Goal: Task Accomplishment & Management: Manage account settings

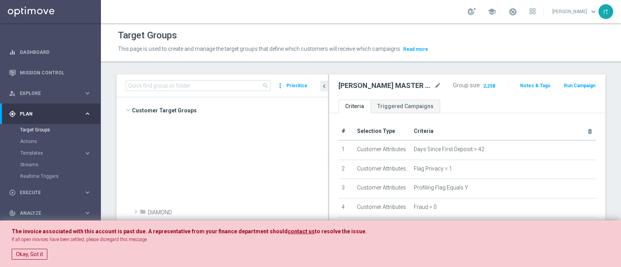
scroll to position [306, 0]
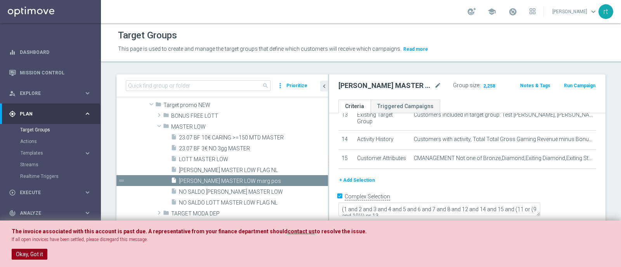
click at [31, 258] on button "Okay, Got it" at bounding box center [30, 254] width 36 height 11
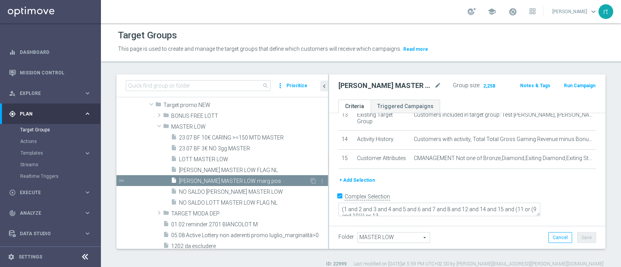
scroll to position [275, 0]
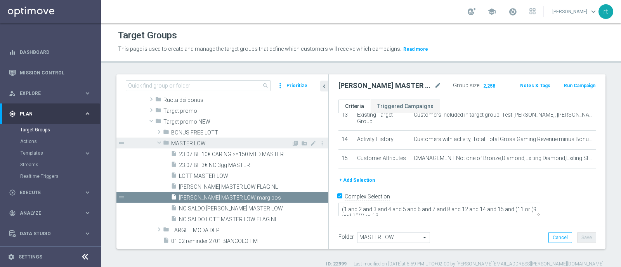
click at [199, 144] on span "MASTER LOW" at bounding box center [231, 143] width 120 height 7
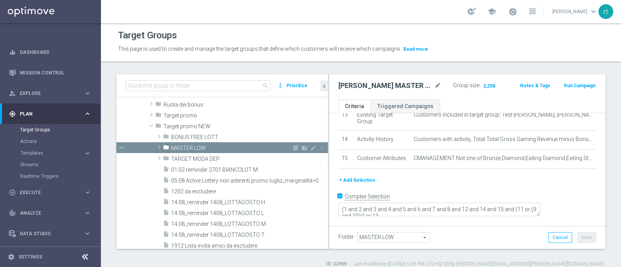
scroll to position [203, 0]
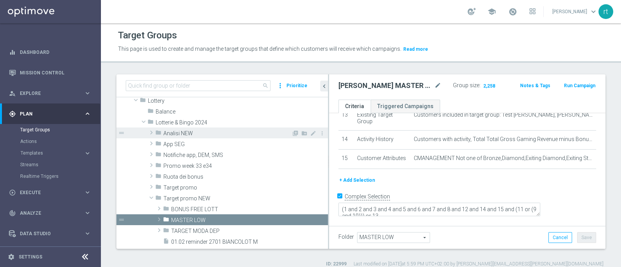
click at [196, 134] on span "Analisi NEW" at bounding box center [227, 133] width 128 height 7
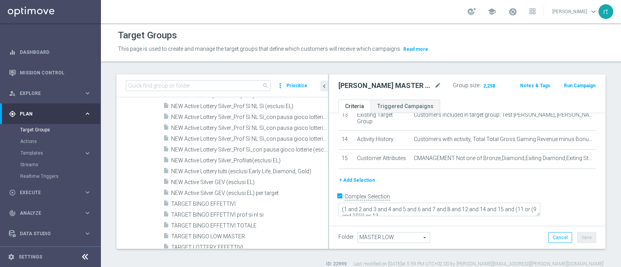
scroll to position [303, 0]
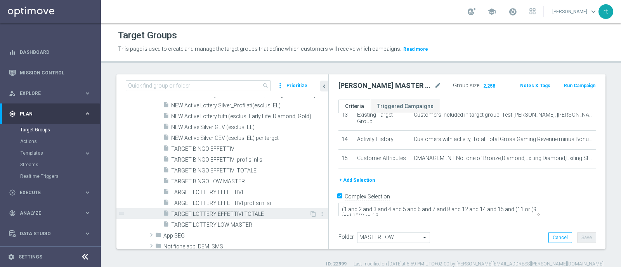
click at [218, 212] on span "TARGET LOTTERY EFFETTIVI TOTALE" at bounding box center [240, 214] width 138 height 7
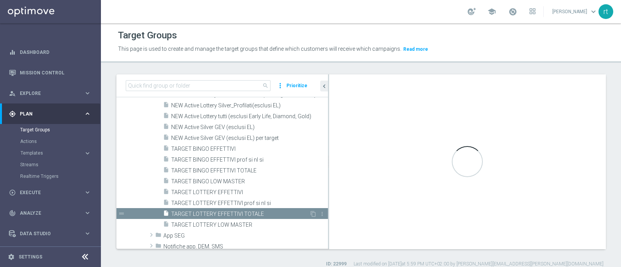
type textarea "(1 and 2 and 3 and 4 and 5 and 6 and 7 and 8 and 12 and 13 and (11 or (9 and 10…"
type input "Analisi NEW"
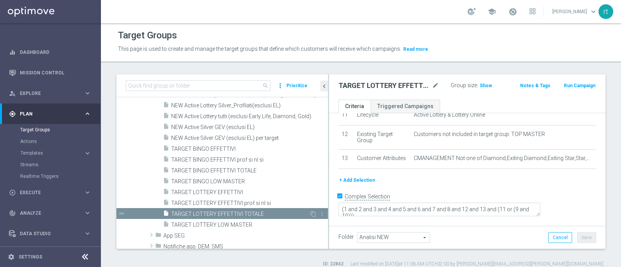
scroll to position [263, 0]
click at [215, 217] on div "insert_drive_file TARGET LOTTERY EFFETTIVI TOTALE" at bounding box center [236, 213] width 146 height 11
click at [212, 220] on div "insert_drive_file TARGET LOTTERY LOW MASTER" at bounding box center [236, 224] width 146 height 11
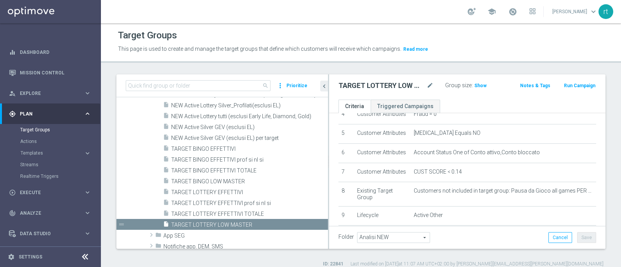
scroll to position [90, 0]
click at [476, 88] on span "Show" at bounding box center [480, 85] width 12 height 5
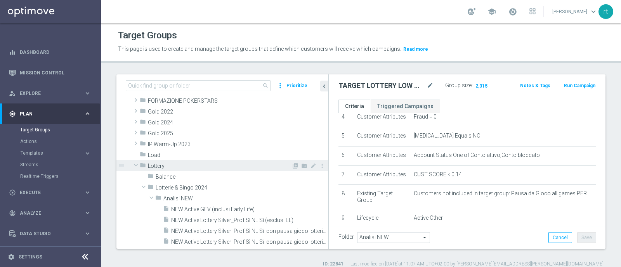
scroll to position [140, 0]
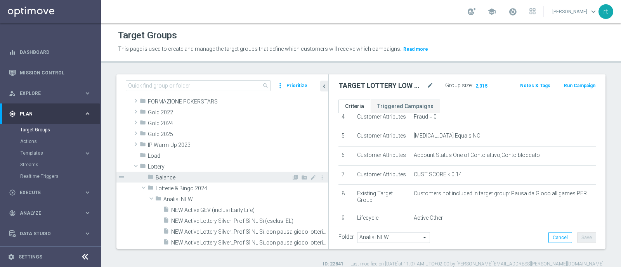
click at [163, 172] on div "folder Balance" at bounding box center [219, 177] width 144 height 11
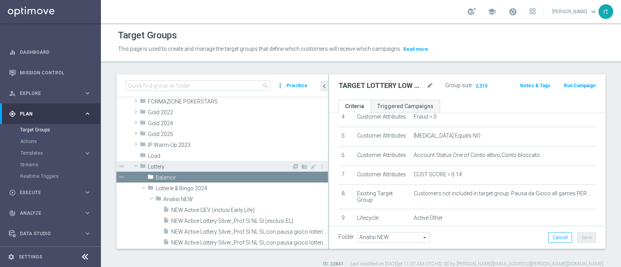
click at [162, 169] on span "Lottery" at bounding box center [220, 167] width 144 height 7
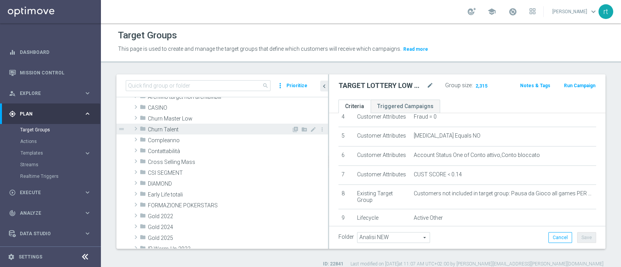
scroll to position [0, 0]
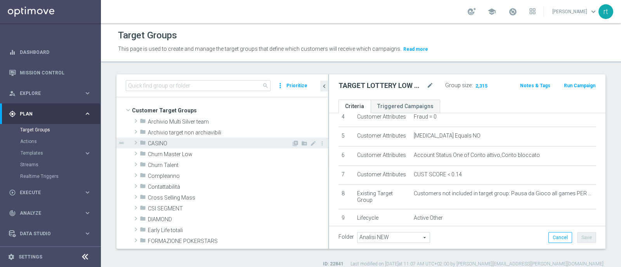
click at [162, 143] on span "CASINO" at bounding box center [220, 143] width 144 height 7
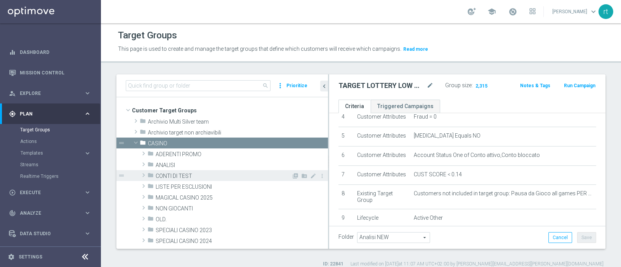
scroll to position [36, 0]
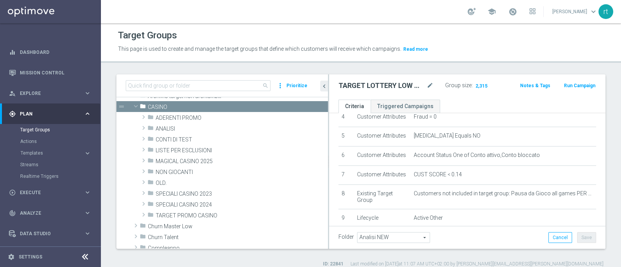
click at [340, 26] on header "Target Groups This page is used to create and manage the target groups that def…" at bounding box center [361, 43] width 520 height 40
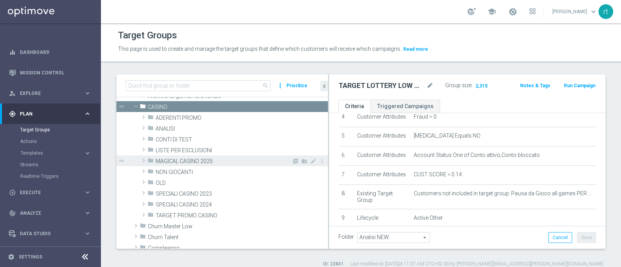
scroll to position [0, 0]
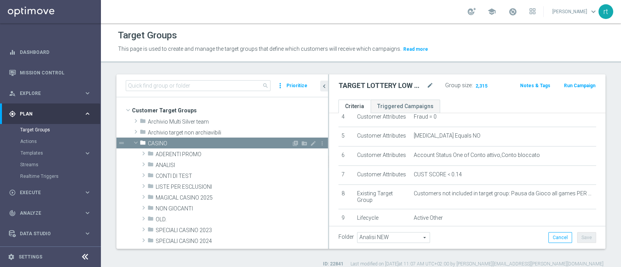
click at [200, 140] on span "CASINO" at bounding box center [220, 143] width 144 height 7
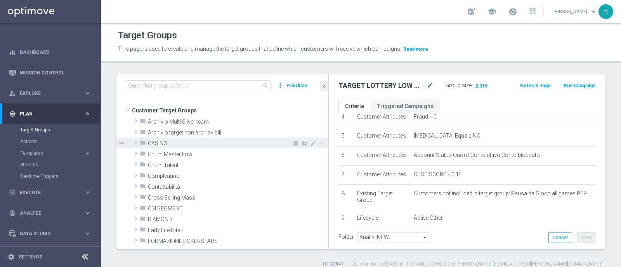
click at [200, 140] on span "CASINO" at bounding box center [220, 143] width 144 height 7
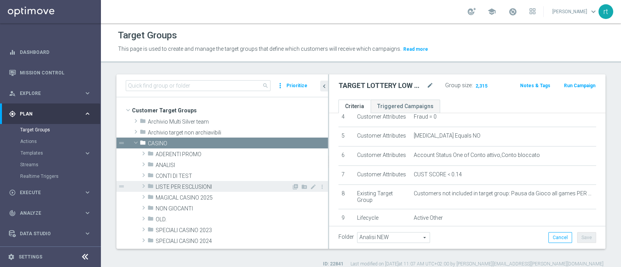
scroll to position [43, 0]
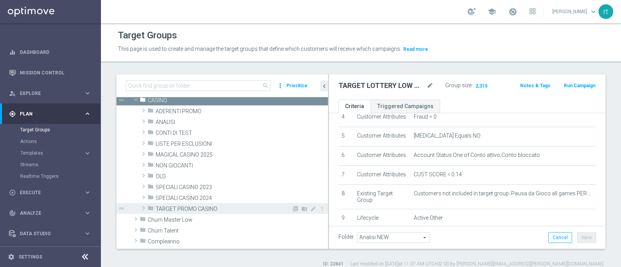
click at [180, 206] on span "TARGET PROMO CASINO" at bounding box center [224, 209] width 136 height 7
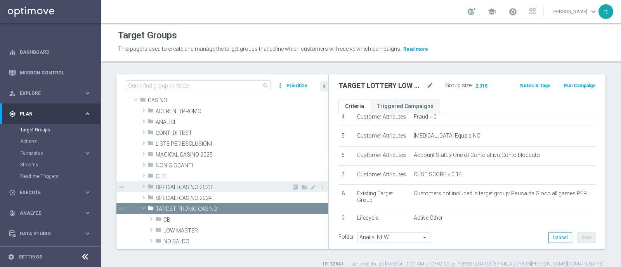
scroll to position [133, 0]
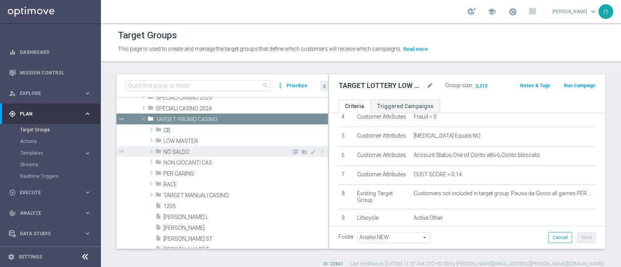
click at [201, 152] on span "NO SALDO" at bounding box center [227, 152] width 128 height 7
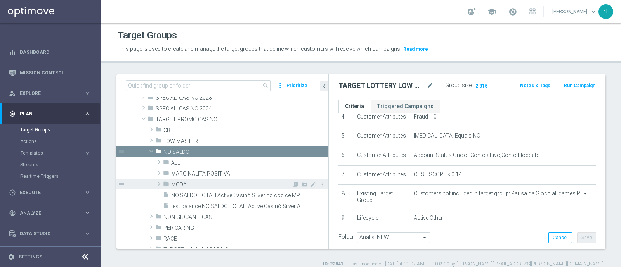
click at [201, 185] on span "MODA" at bounding box center [231, 185] width 120 height 7
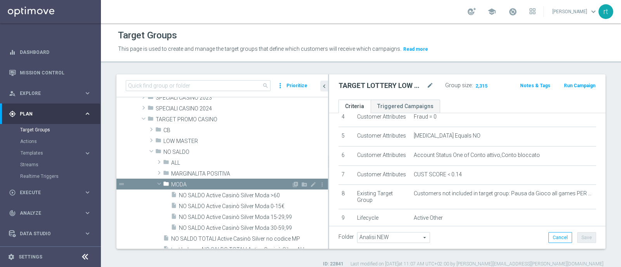
scroll to position [197, 0]
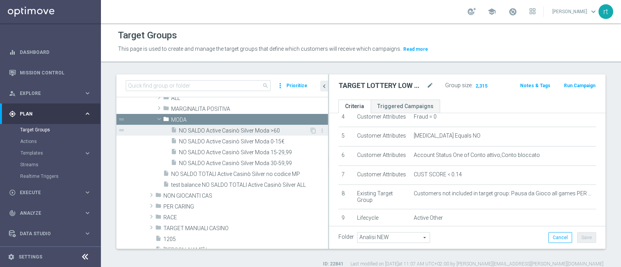
click at [254, 131] on span "NO SALDO Active Casinò Silver Moda >60" at bounding box center [244, 131] width 130 height 7
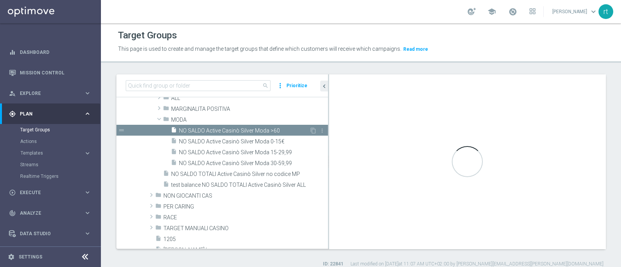
type textarea "(1 and 2 and 3 and 4 and 5 and 6 and 7 and 8 and 9 and 10 and 11 and 12 and 13 …"
type input "MODA"
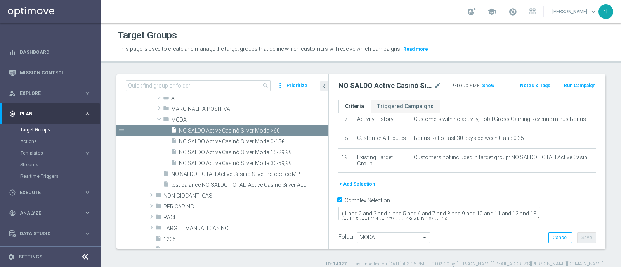
scroll to position [374, 0]
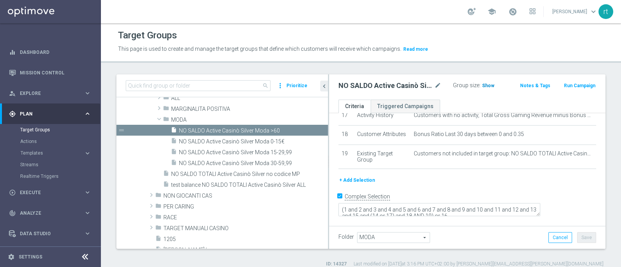
click at [486, 84] on span "Show" at bounding box center [488, 85] width 12 height 5
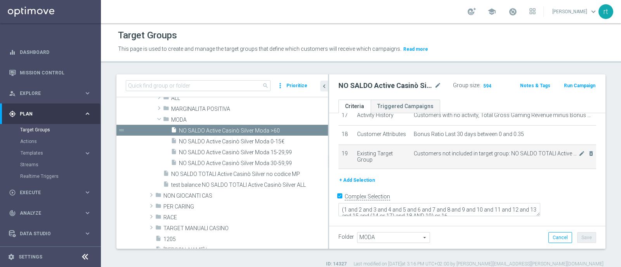
scroll to position [403, 0]
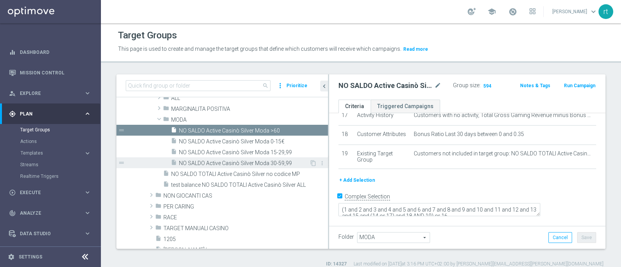
click at [212, 163] on span "NO SALDO Active Casinò Silver Moda 30-59,99" at bounding box center [244, 163] width 130 height 7
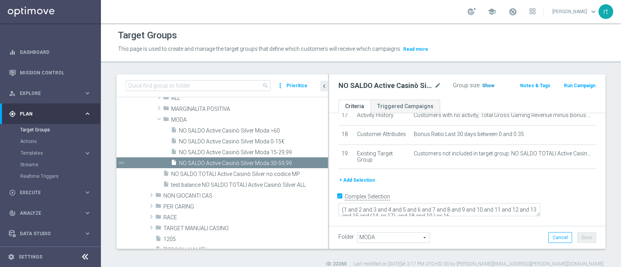
click at [482, 81] on h3 "Show" at bounding box center [488, 85] width 14 height 9
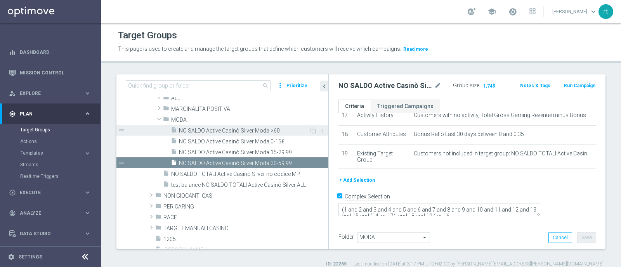
click at [230, 129] on span "NO SALDO Active Casinò Silver Moda >60" at bounding box center [244, 131] width 130 height 7
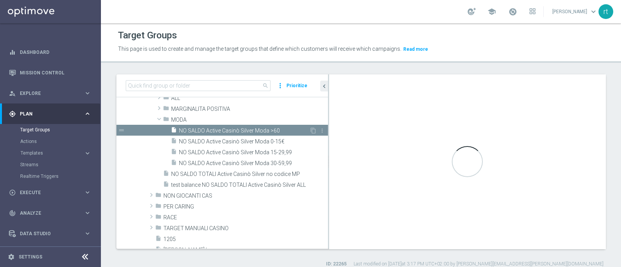
type textarea "(1 and 2 and 3 and 4 and 5 and 6 and 7 and 8 and 9 and 10 and 11 and 12 and 13 …"
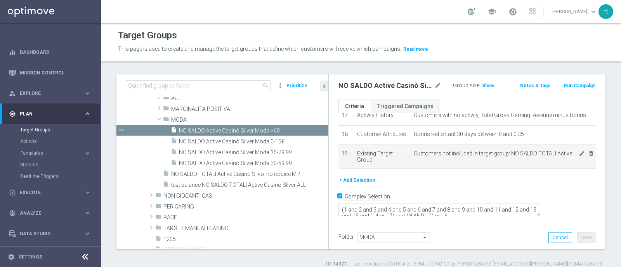
scroll to position [374, 0]
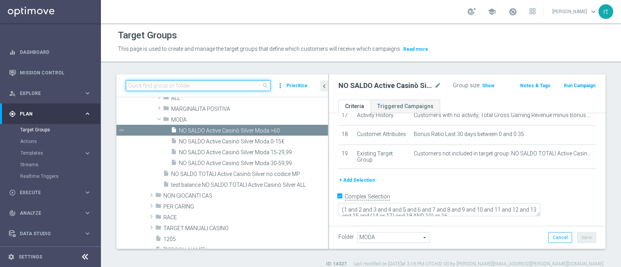
click at [213, 88] on input at bounding box center [198, 85] width 145 height 11
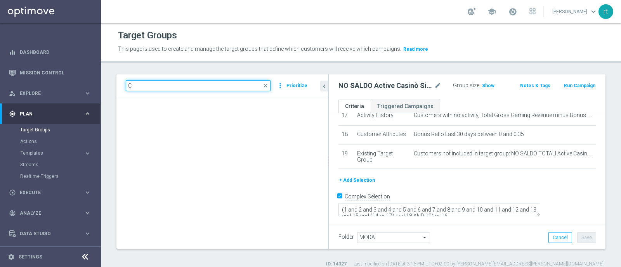
scroll to position [126, 0]
type input "C"
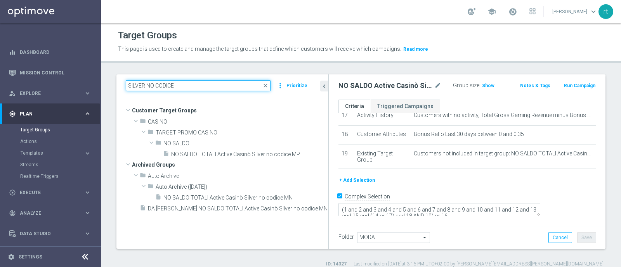
scroll to position [0, 0]
type input "SILVER NO CODICE"
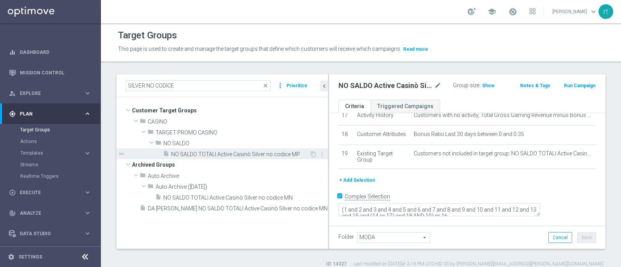
click at [227, 154] on span "NO SALDO TOTALI Active Casinò Silver no codice MP" at bounding box center [240, 154] width 138 height 7
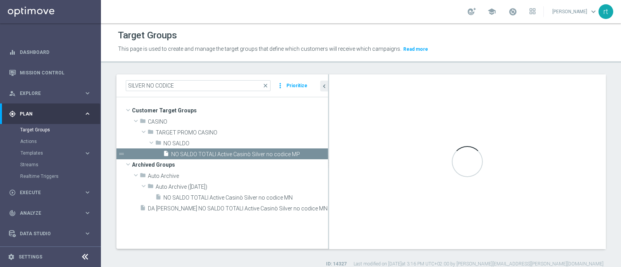
type textarea "1 AND 2 AND 3 AND 4 AND 5 AND 6 AND 7 AND 8 AND 9 AND 10 AND 11 AND 12 AND 13 A…"
type input "NO SALDO"
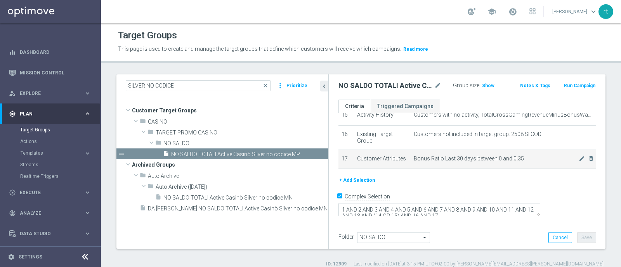
scroll to position [315, 0]
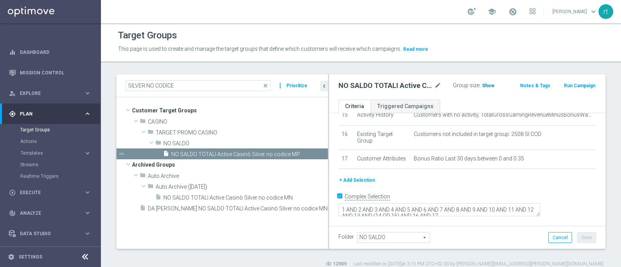
click at [482, 81] on h3 "Show" at bounding box center [488, 85] width 14 height 9
click at [47, 73] on link "Mission Control" at bounding box center [55, 72] width 71 height 21
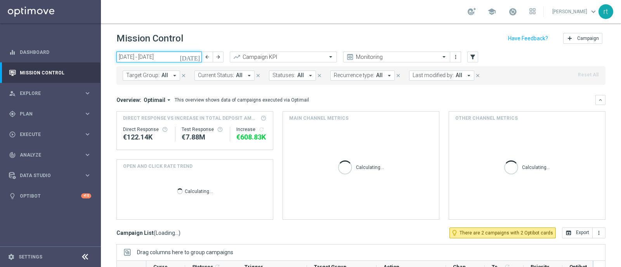
click at [155, 57] on input "[DATE] - [DATE]" at bounding box center [158, 57] width 85 height 11
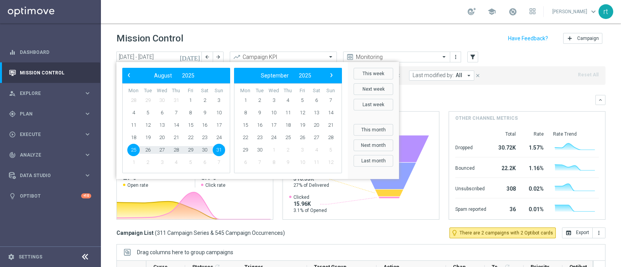
click at [136, 150] on span "25" at bounding box center [133, 150] width 12 height 12
type input "[DATE] - [DATE]"
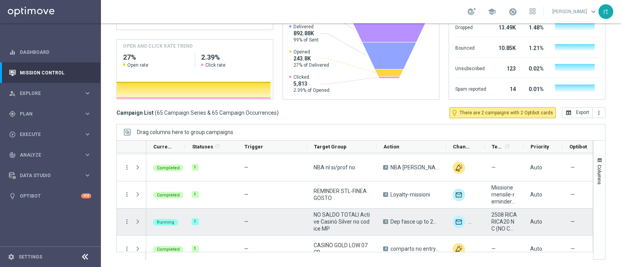
scroll to position [81, 0]
click at [136, 220] on span "Press SPACE to select this row." at bounding box center [137, 221] width 7 height 6
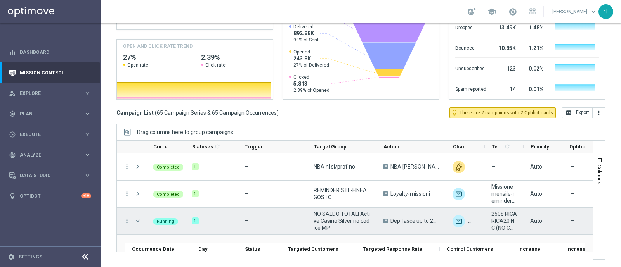
scroll to position [164, 0]
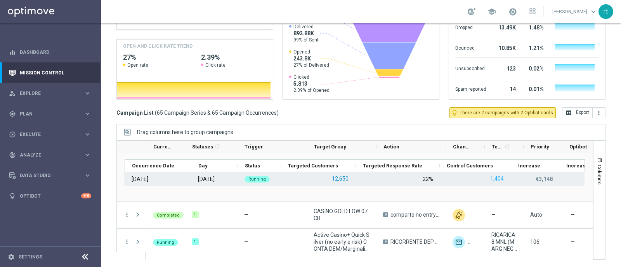
click at [342, 178] on button "12,650" at bounding box center [340, 179] width 18 height 10
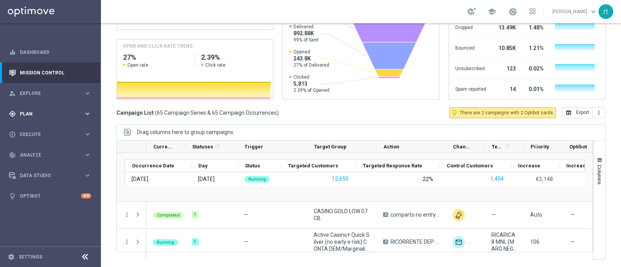
click at [28, 114] on span "Plan" at bounding box center [52, 114] width 64 height 5
click at [30, 128] on link "Target Groups" at bounding box center [50, 130] width 61 height 6
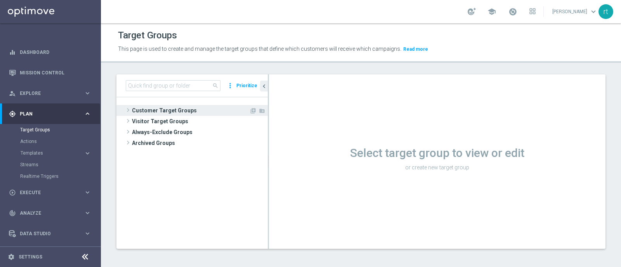
click at [192, 107] on span "Customer Target Groups" at bounding box center [190, 110] width 117 height 11
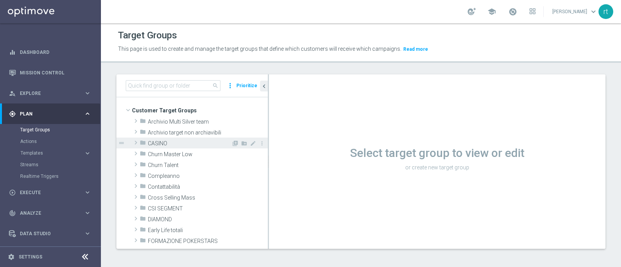
click at [176, 147] on div "folder CASINO" at bounding box center [186, 143] width 92 height 11
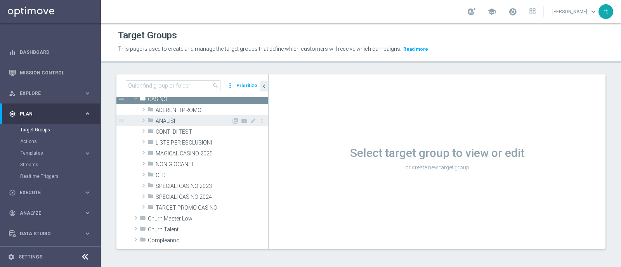
scroll to position [44, 0]
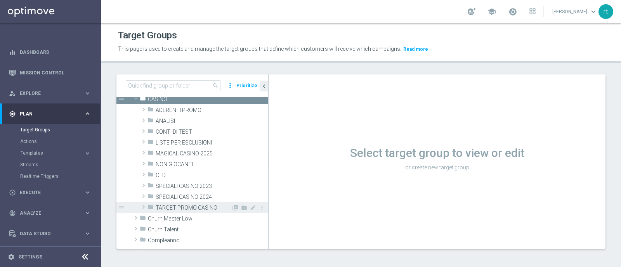
click at [178, 208] on span "TARGET PROMO CASINO" at bounding box center [194, 208] width 76 height 7
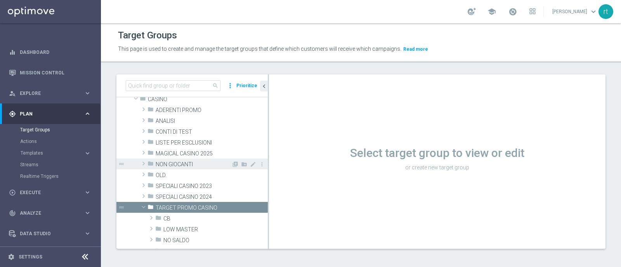
scroll to position [125, 0]
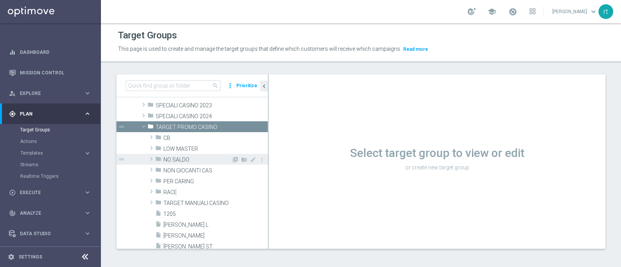
click at [182, 160] on span "NO SALDO" at bounding box center [197, 160] width 68 height 7
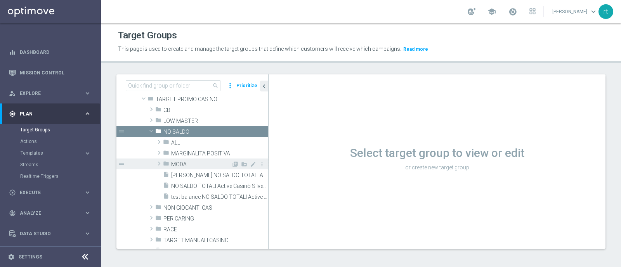
scroll to position [153, 0]
click at [192, 159] on div "folder MODA" at bounding box center [197, 164] width 68 height 11
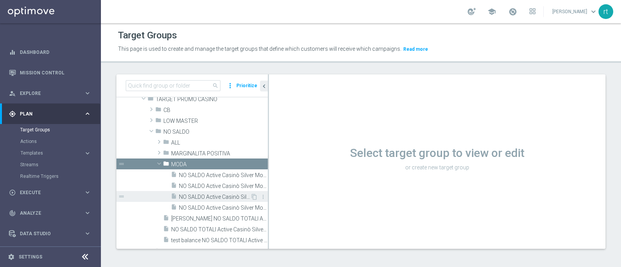
scroll to position [170, 0]
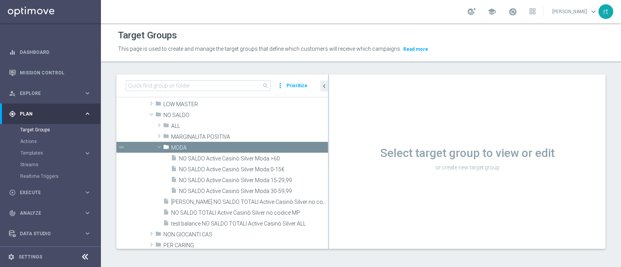
drag, startPoint x: 268, startPoint y: 188, endPoint x: 359, endPoint y: 195, distance: 91.4
click at [359, 195] on as-split "search more_vert Prioritize Customer Target Groups library_add create_new_folder" at bounding box center [360, 161] width 489 height 175
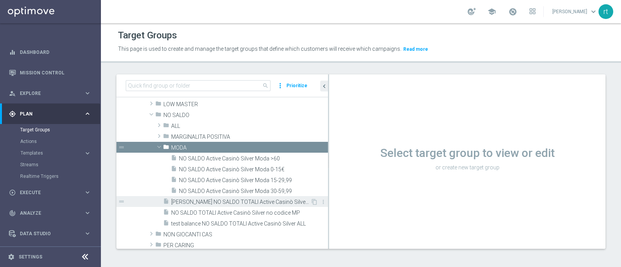
click at [244, 204] on span "[PERSON_NAME] NO SALDO TOTALI Active Casinò Silver no codice MP" at bounding box center [240, 202] width 139 height 7
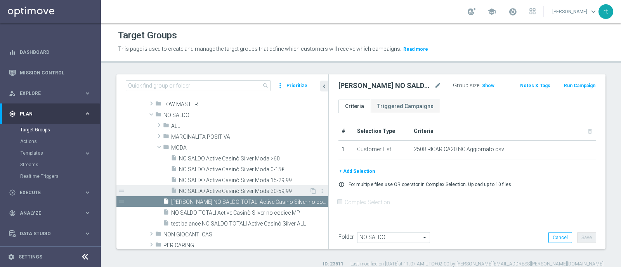
click at [231, 191] on span "NO SALDO Active Casinò Silver Moda 30-59,99" at bounding box center [244, 191] width 130 height 7
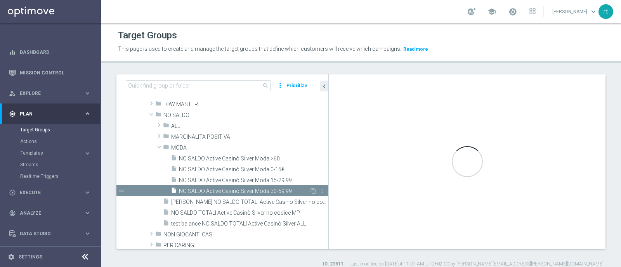
checkbox input "true"
type input "MODA"
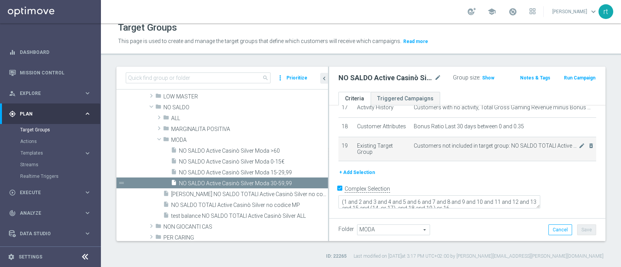
scroll to position [403, 0]
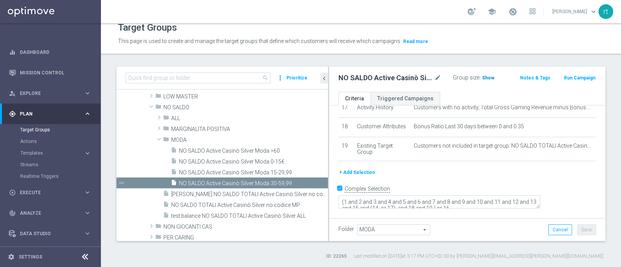
click at [482, 80] on span "Show" at bounding box center [488, 77] width 12 height 5
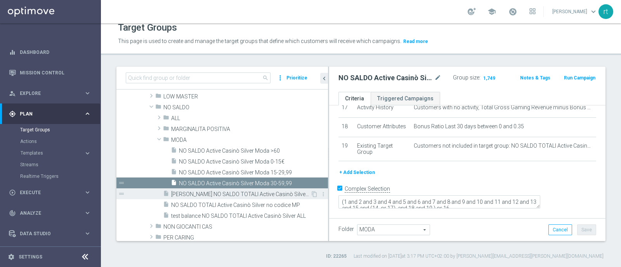
click at [261, 196] on span "[PERSON_NAME] NO SALDO TOTALI Active Casinò Silver no codice MP" at bounding box center [240, 194] width 139 height 7
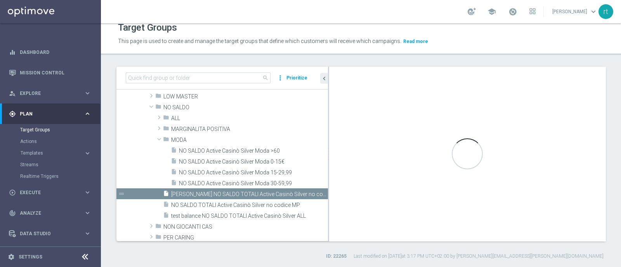
checkbox input "false"
type input "NO SALDO"
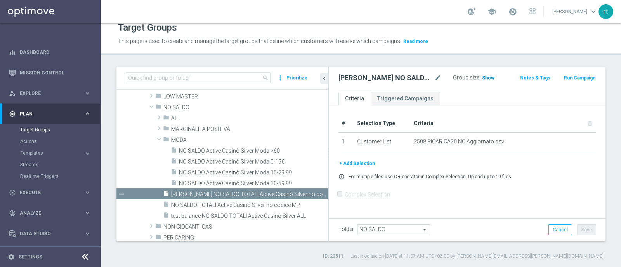
click at [484, 78] on span "Show" at bounding box center [488, 77] width 12 height 5
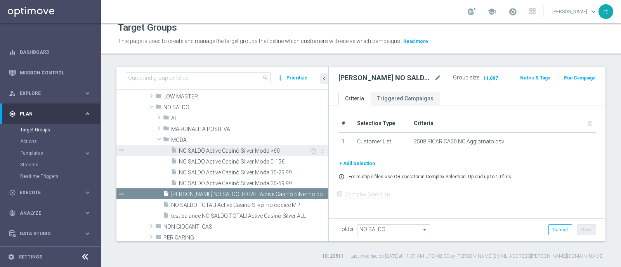
click at [225, 151] on span "NO SALDO Active Casinò Silver Moda >60" at bounding box center [244, 151] width 130 height 7
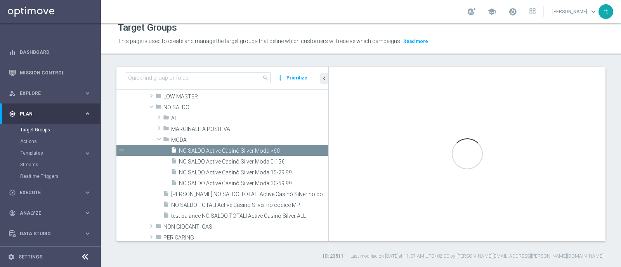
checkbox input "true"
type input "MODA"
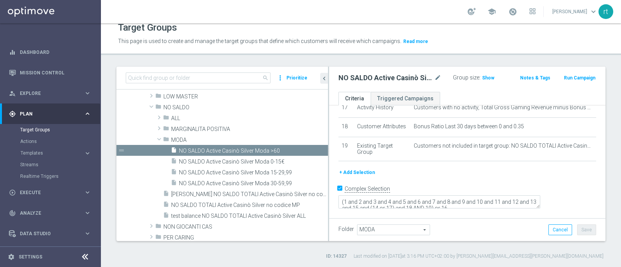
scroll to position [366, 0]
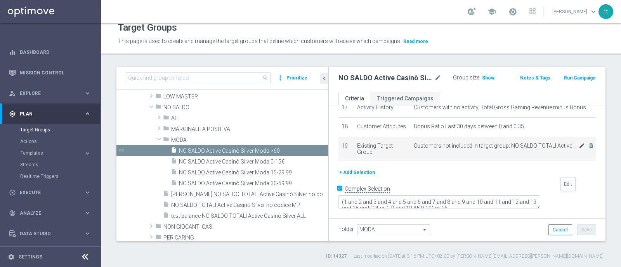
click at [578, 149] on icon "mode_edit" at bounding box center [581, 146] width 6 height 6
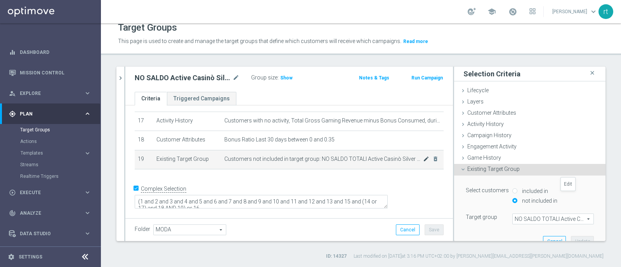
scroll to position [304, 0]
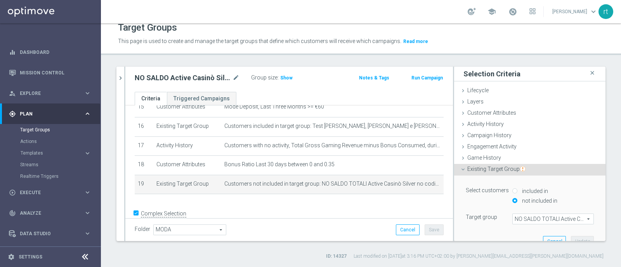
click at [529, 219] on span "NO SALDO TOTALI Active Casinò Silver no codice MP" at bounding box center [552, 219] width 81 height 10
click at [529, 219] on input "search" at bounding box center [552, 219] width 81 height 11
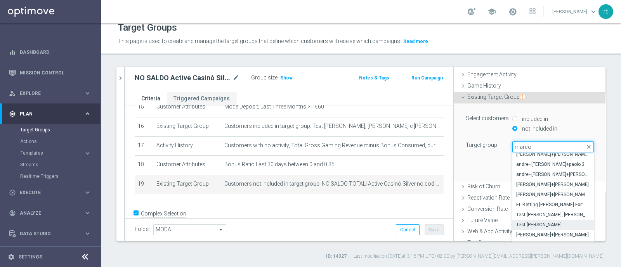
scroll to position [113, 0]
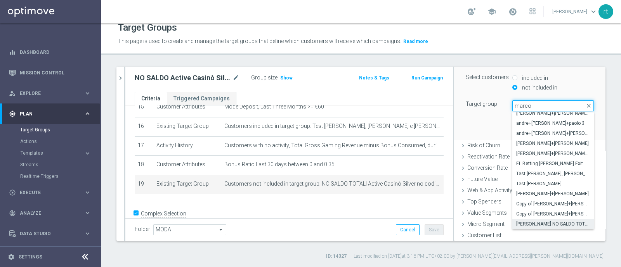
type input "marco"
click at [526, 221] on span "[PERSON_NAME] NO SALDO TOTALI Active Casinò Silver no codice MP" at bounding box center [553, 224] width 74 height 6
type input "[PERSON_NAME] NO SALDO TOTALI Active Casinò Silver no codice MP"
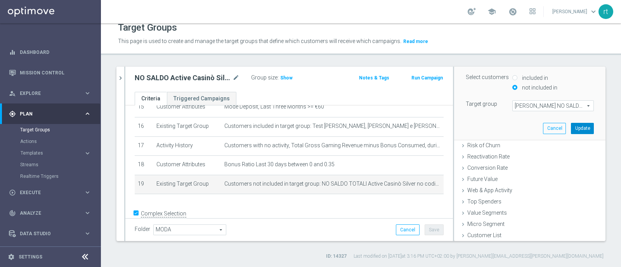
click at [572, 127] on button "Update" at bounding box center [582, 128] width 23 height 11
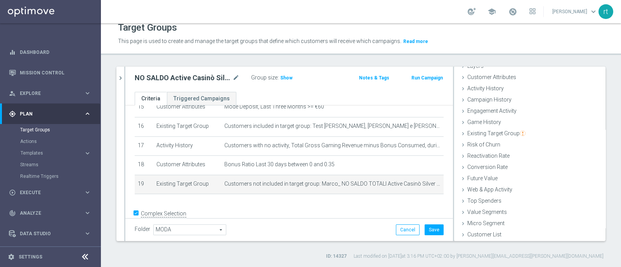
scroll to position [36, 0]
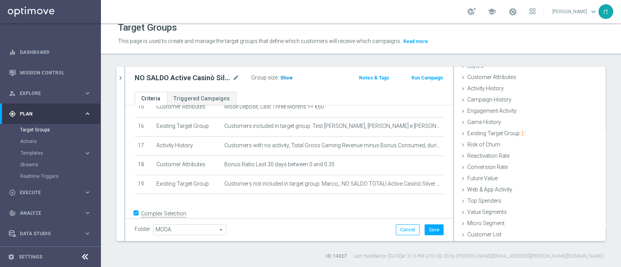
click at [286, 75] on span "Show" at bounding box center [286, 77] width 12 height 5
click at [427, 232] on button "Save" at bounding box center [433, 230] width 19 height 11
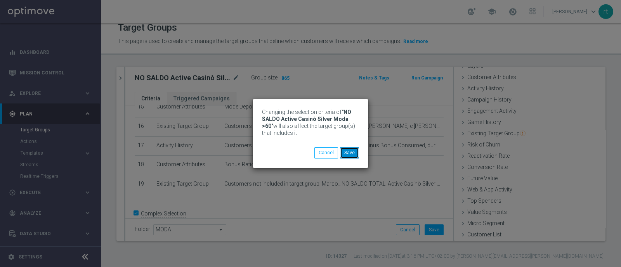
click at [353, 148] on button "Save" at bounding box center [349, 152] width 19 height 11
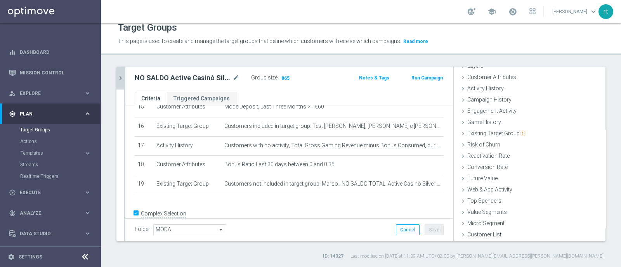
click at [121, 83] on button "chevron_right" at bounding box center [120, 78] width 8 height 23
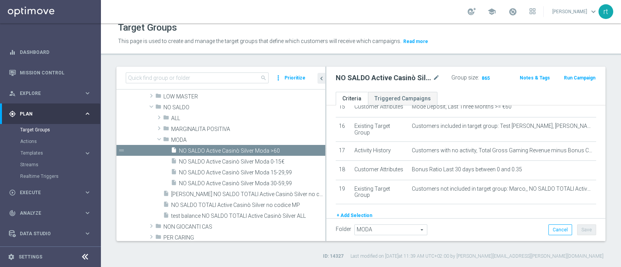
scroll to position [366, 0]
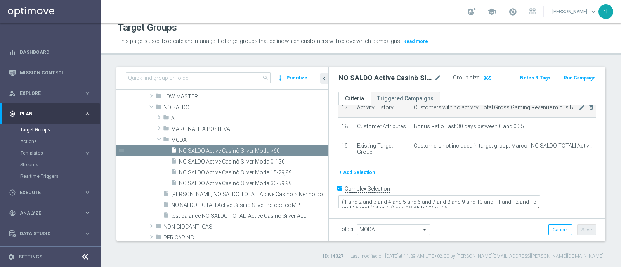
drag, startPoint x: 268, startPoint y: 159, endPoint x: 346, endPoint y: 159, distance: 78.0
click at [346, 159] on as-split "search more_vert Prioritize Customer Target Groups library_add create_new_folder" at bounding box center [360, 154] width 489 height 175
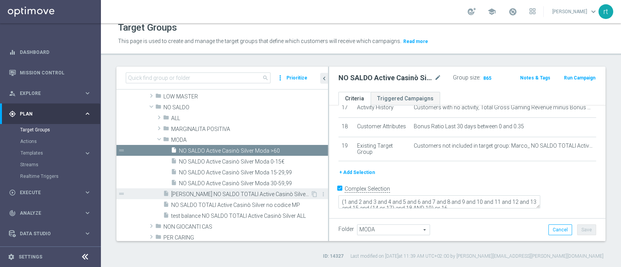
click at [227, 197] on div "insert_drive_file Marco_ NO SALDO TOTALI Active Casinò Silver no codice MP" at bounding box center [236, 194] width 147 height 11
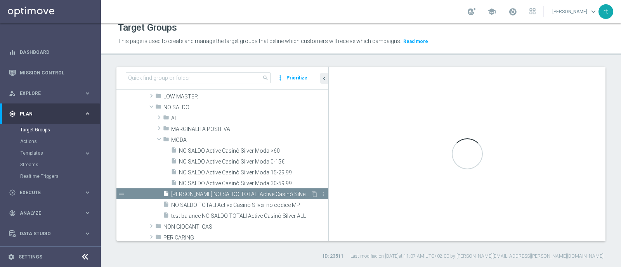
checkbox input "false"
type input "NO SALDO"
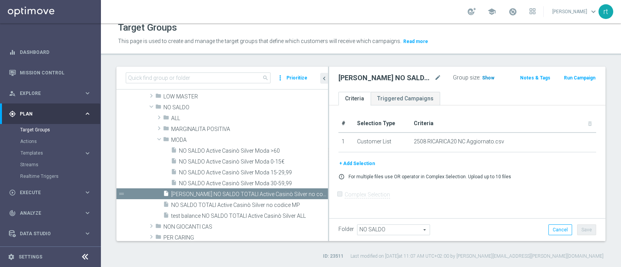
click at [482, 79] on span "Show" at bounding box center [488, 77] width 12 height 5
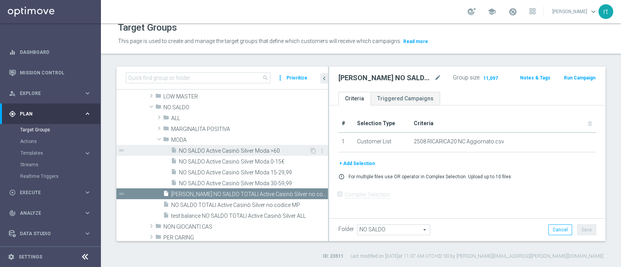
click at [237, 154] on div "insert_drive_file NO SALDO Active Casinò Silver Moda >60" at bounding box center [240, 150] width 138 height 11
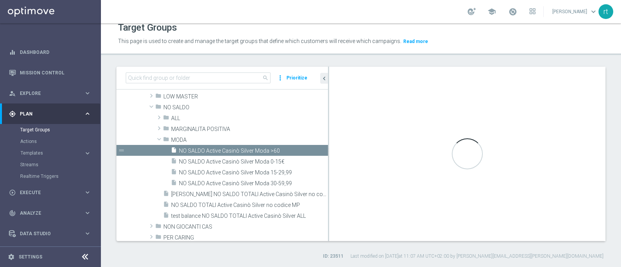
checkbox input "true"
type input "MODA"
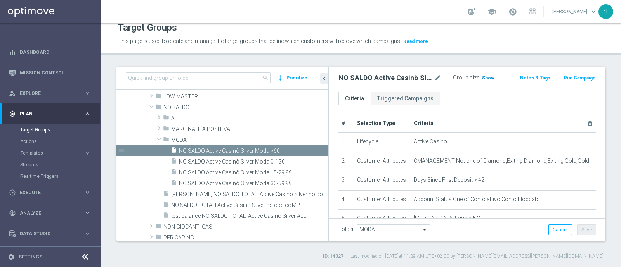
click at [488, 79] on span "Show" at bounding box center [488, 77] width 12 height 5
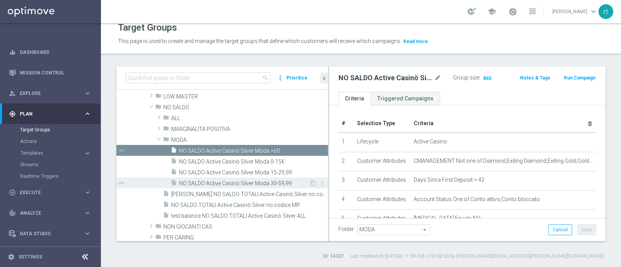
click at [234, 181] on span "NO SALDO Active Casinò Silver Moda 30-59,99" at bounding box center [244, 183] width 130 height 7
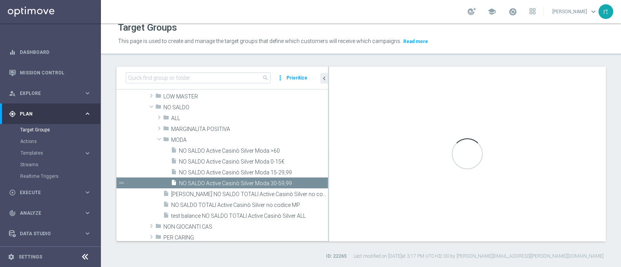
type textarea "(1 and 2 and 3 and 4 and 5 and 6 and 7 and 8 and 9 and 10 and 11 and 12 and 13 …"
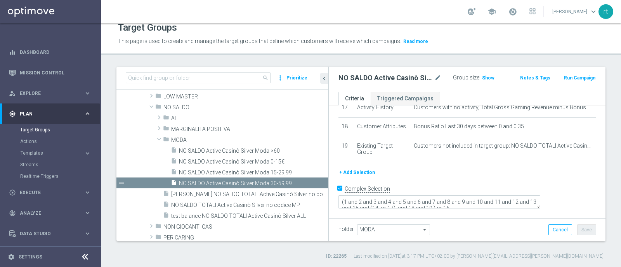
scroll to position [403, 0]
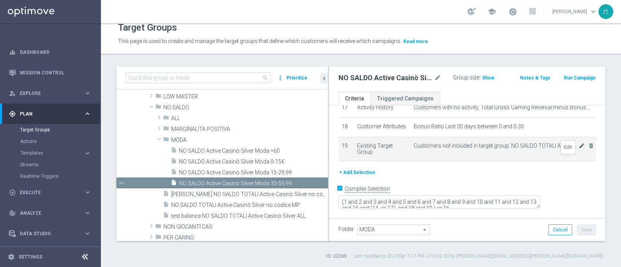
click at [578, 149] on icon "mode_edit" at bounding box center [581, 146] width 6 height 6
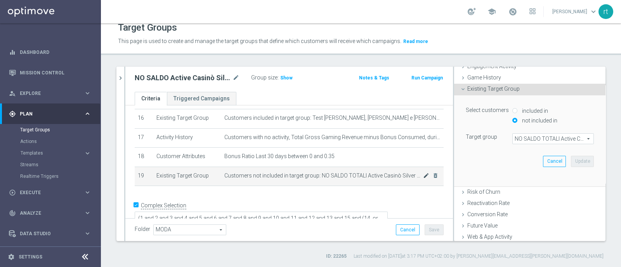
scroll to position [100, 0]
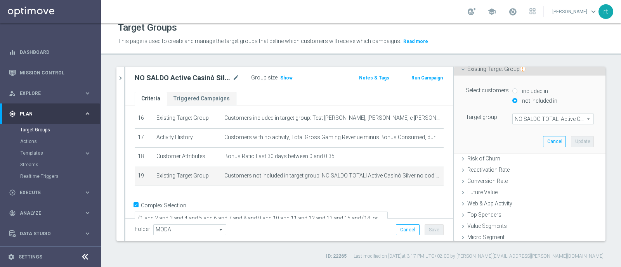
click at [530, 117] on span "NO SALDO TOTALI Active Casinò Silver no codice MP" at bounding box center [552, 119] width 81 height 10
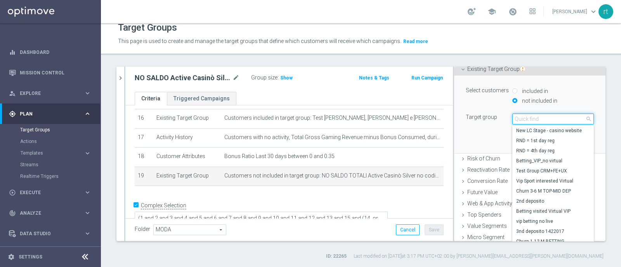
click at [530, 117] on input "search" at bounding box center [552, 119] width 81 height 11
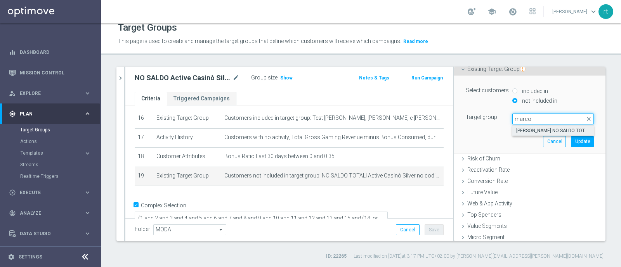
type input "marco_"
click at [522, 129] on span "[PERSON_NAME] NO SALDO TOTALI Active Casinò Silver no codice MP" at bounding box center [553, 131] width 74 height 6
type input "[PERSON_NAME] NO SALDO TOTALI Active Casinò Silver no codice MP"
click at [571, 137] on button "Update" at bounding box center [582, 141] width 23 height 11
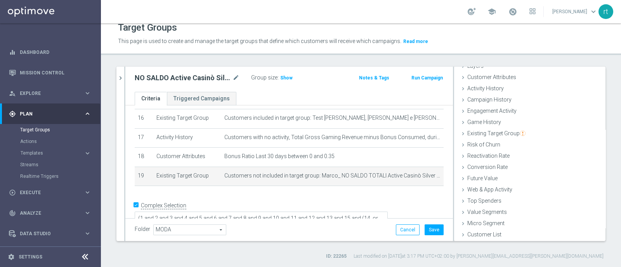
scroll to position [36, 0]
click at [285, 75] on span "Show" at bounding box center [286, 77] width 12 height 5
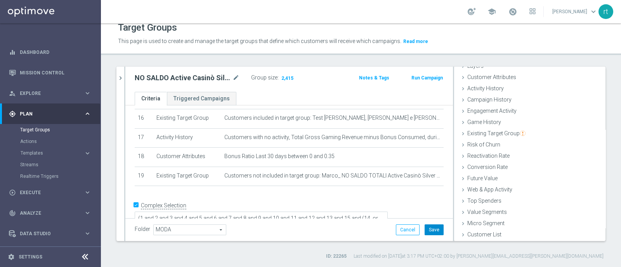
click at [429, 227] on button "Save" at bounding box center [433, 230] width 19 height 11
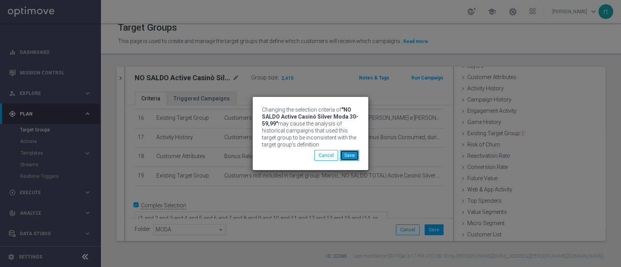
click at [348, 154] on button "Save" at bounding box center [349, 155] width 19 height 11
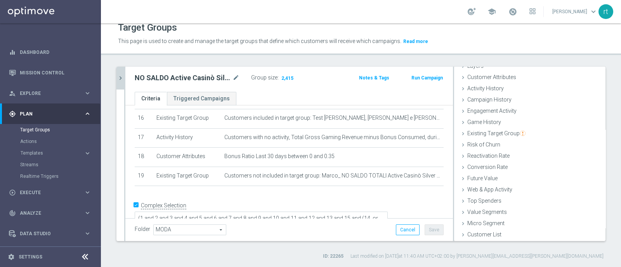
click at [120, 80] on icon "chevron_right" at bounding box center [120, 77] width 7 height 7
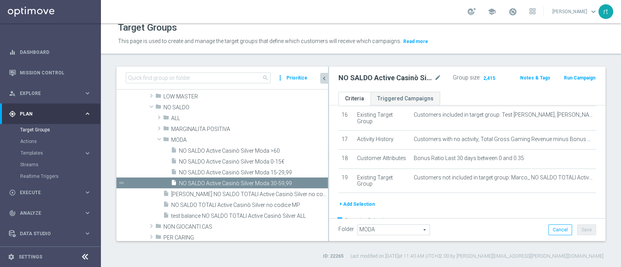
scroll to position [403, 0]
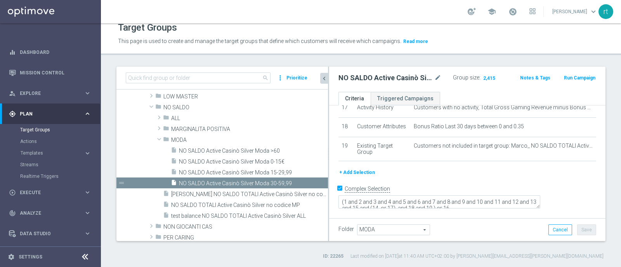
drag, startPoint x: 268, startPoint y: 156, endPoint x: 329, endPoint y: 159, distance: 60.6
click at [329, 159] on as-split "search more_vert Prioritize Customer Target Groups library_add create_new_folder" at bounding box center [360, 154] width 489 height 175
click at [240, 171] on span "NO SALDO Active Casinò Silver Moda 15-29,99" at bounding box center [244, 173] width 130 height 7
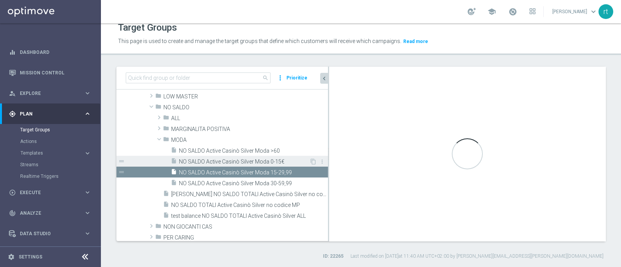
type textarea "(1 and 2 and 3 and 4 and 5 and 6 and 7 and 8 and 9 and 10 and 11 and 12 and 13 …"
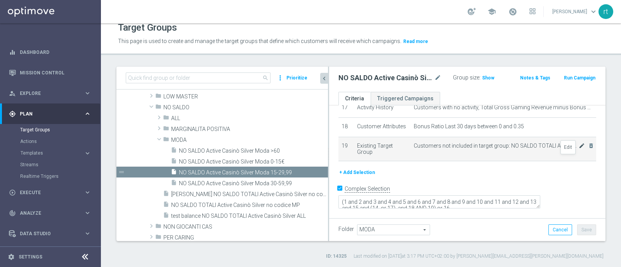
click at [578, 149] on icon "mode_edit" at bounding box center [581, 146] width 6 height 6
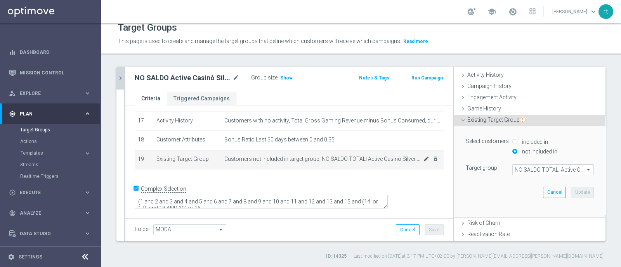
scroll to position [100, 0]
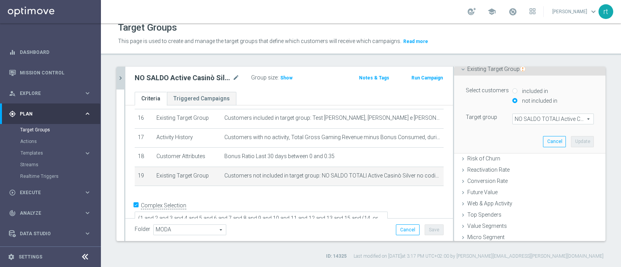
click at [537, 121] on span "NO SALDO TOTALI Active Casinò Silver no codice MP" at bounding box center [552, 119] width 81 height 10
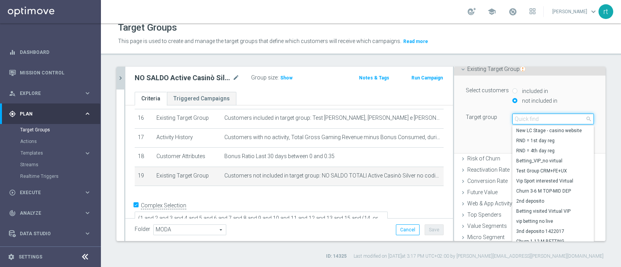
click at [537, 121] on input "search" at bounding box center [552, 119] width 81 height 11
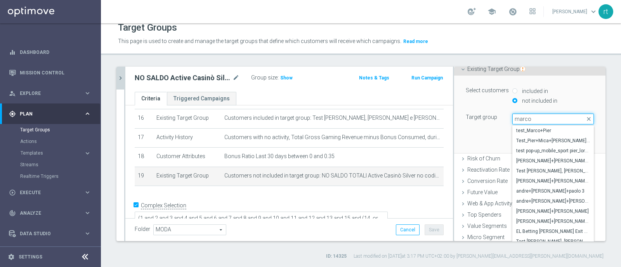
type input "marco_"
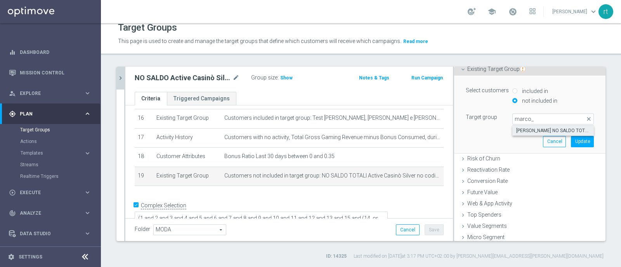
click at [529, 130] on span "[PERSON_NAME] NO SALDO TOTALI Active Casinò Silver no codice MP" at bounding box center [553, 131] width 74 height 6
type input "[PERSON_NAME] NO SALDO TOTALI Active Casinò Silver no codice MP"
click at [571, 144] on button "Update" at bounding box center [582, 141] width 23 height 11
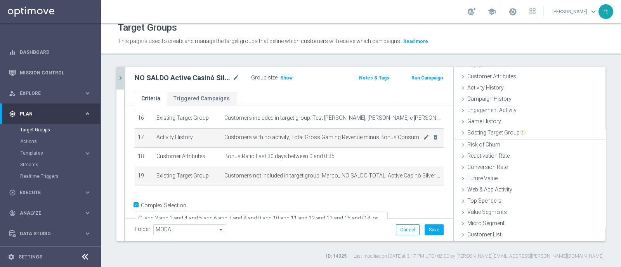
scroll to position [36, 0]
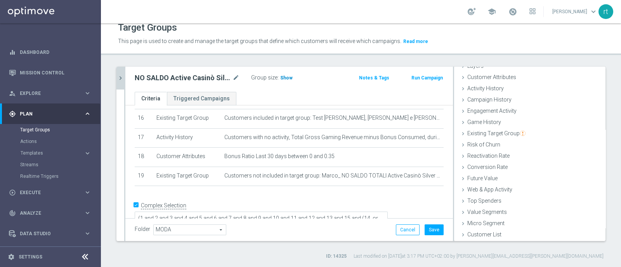
click at [284, 81] on h3 "Show" at bounding box center [286, 78] width 14 height 9
click at [425, 228] on button "Save" at bounding box center [433, 230] width 19 height 11
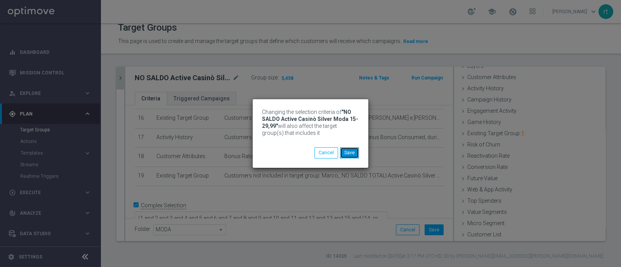
click at [353, 150] on button "Save" at bounding box center [349, 152] width 19 height 11
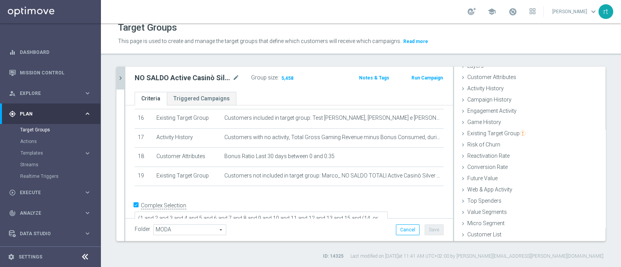
click at [125, 88] on div "NO SALDO Active Casinò Silver Moda 15-29,99 mode_edit Group size : 5,458 Notes …" at bounding box center [288, 79] width 327 height 25
click at [121, 86] on button "chevron_right" at bounding box center [120, 78] width 8 height 23
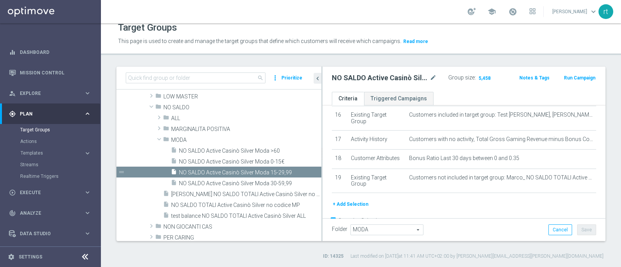
scroll to position [403, 0]
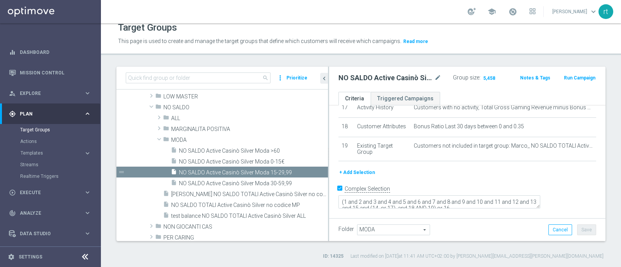
drag, startPoint x: 268, startPoint y: 161, endPoint x: 332, endPoint y: 161, distance: 64.0
click at [332, 161] on as-split "search more_vert Prioritize Customer Target Groups library_add create_new_folder" at bounding box center [360, 154] width 489 height 175
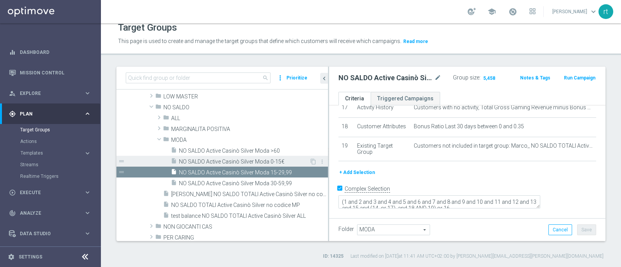
click at [261, 161] on span "NO SALDO Active Casinò Silver Moda 0-15€" at bounding box center [244, 162] width 130 height 7
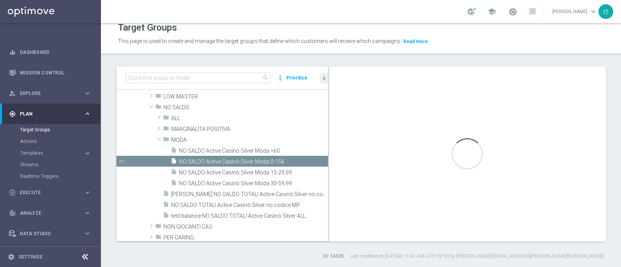
type textarea "(1 and 2 and 3 and 4 and 5 and 6 and 7 and 8 and 9 and 10 and 11 and 12 and 13 …"
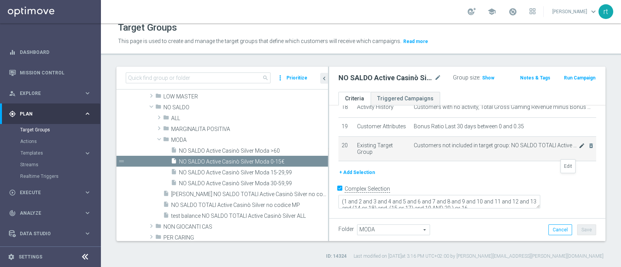
click at [578, 149] on icon "mode_edit" at bounding box center [581, 146] width 6 height 6
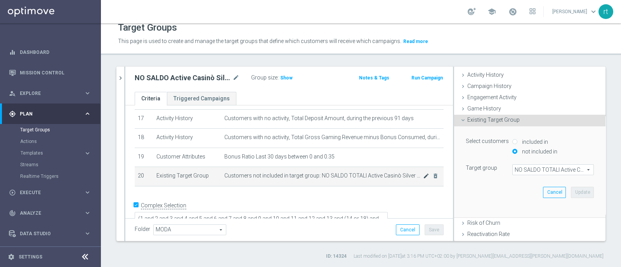
scroll to position [100, 0]
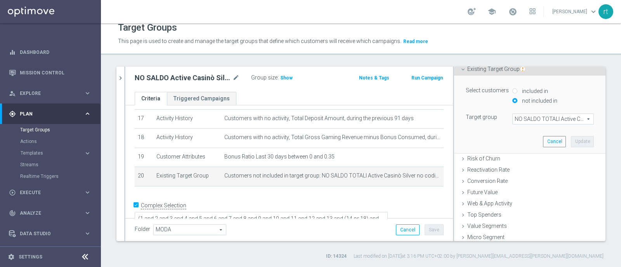
click at [521, 119] on span "NO SALDO TOTALI Active Casinò Silver no codice MP" at bounding box center [552, 119] width 81 height 10
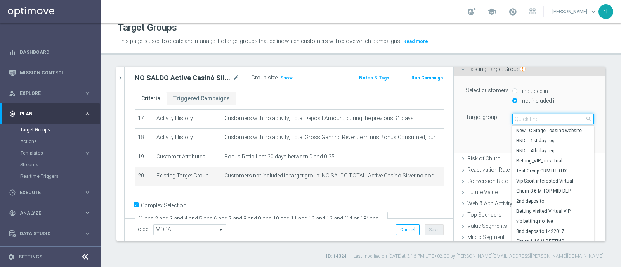
click at [521, 119] on input "search" at bounding box center [552, 119] width 81 height 11
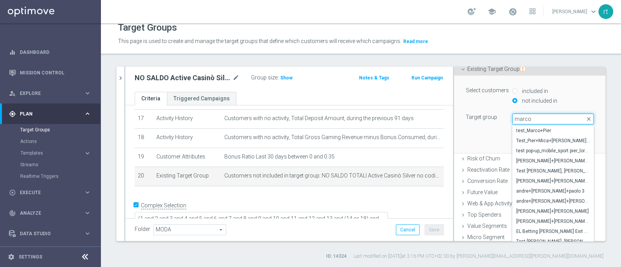
type input "marco_"
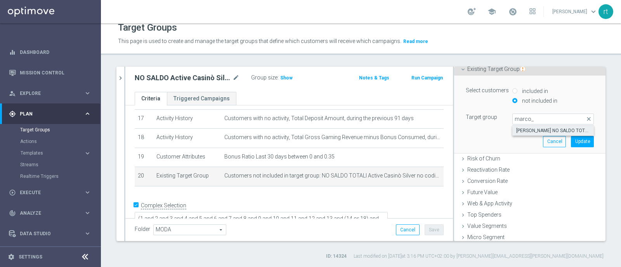
click at [520, 126] on label "[PERSON_NAME] NO SALDO TOTALI Active Casinò Silver no codice MP" at bounding box center [552, 131] width 81 height 10
type input "[PERSON_NAME] NO SALDO TOTALI Active Casinò Silver no codice MP"
click at [571, 138] on button "Update" at bounding box center [582, 141] width 23 height 11
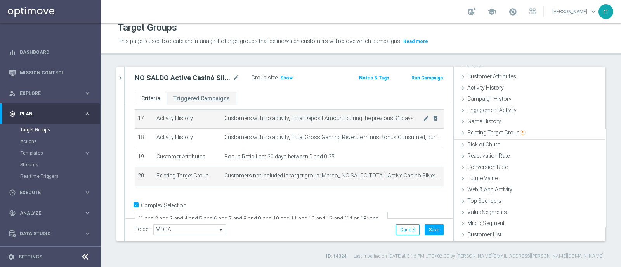
scroll to position [36, 0]
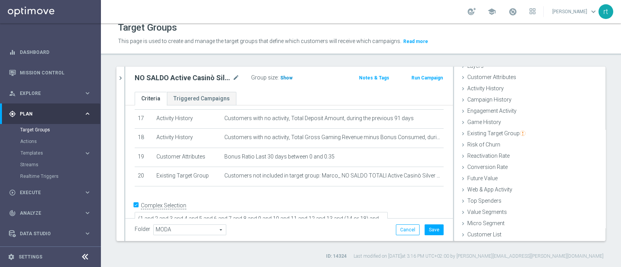
click at [287, 75] on span "Show" at bounding box center [286, 77] width 12 height 5
click at [425, 230] on button "Save" at bounding box center [433, 230] width 19 height 11
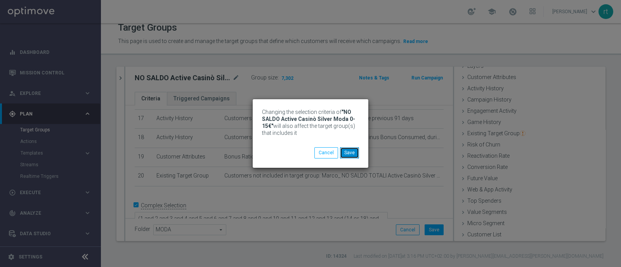
click at [350, 156] on button "Save" at bounding box center [349, 152] width 19 height 11
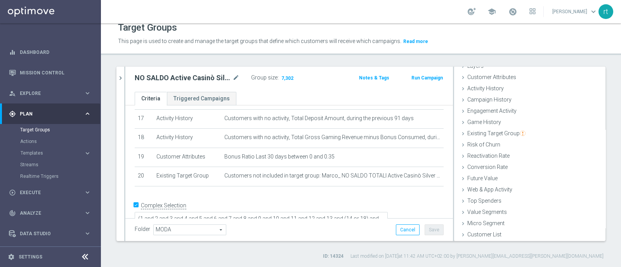
click at [124, 80] on div at bounding box center [124, 154] width 1 height 175
click at [121, 80] on icon "chevron_right" at bounding box center [120, 77] width 7 height 7
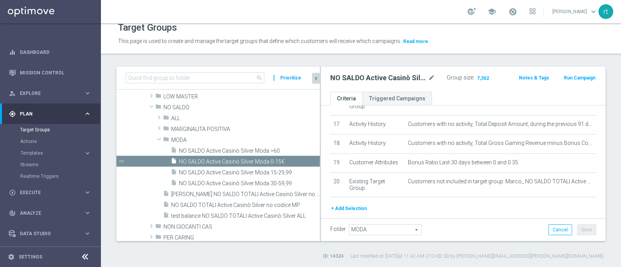
scroll to position [403, 0]
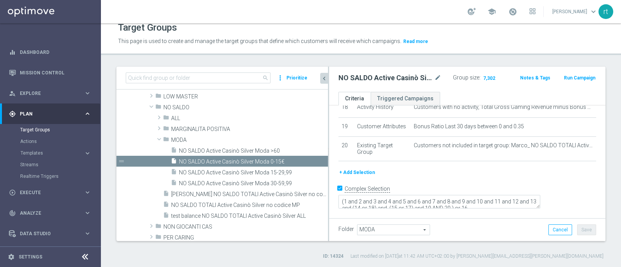
drag, startPoint x: 268, startPoint y: 164, endPoint x: 334, endPoint y: 166, distance: 66.7
click at [334, 166] on as-split "search more_vert Prioritize Customer Target Groups library_add create_new_folder" at bounding box center [360, 154] width 489 height 175
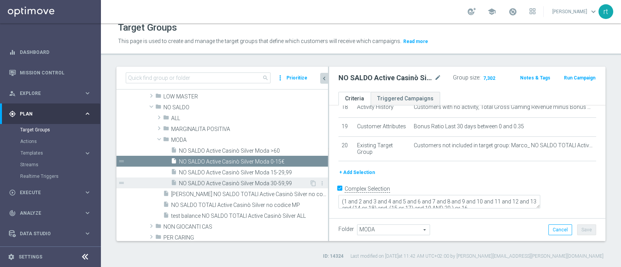
click at [251, 186] on span "NO SALDO Active Casinò Silver Moda 30-59,99" at bounding box center [244, 183] width 130 height 7
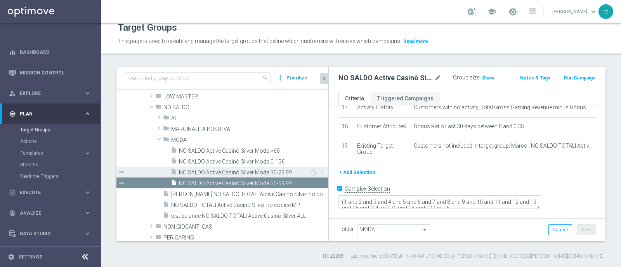
click at [266, 173] on span "NO SALDO Active Casinò Silver Moda 15-29,99" at bounding box center [244, 173] width 130 height 7
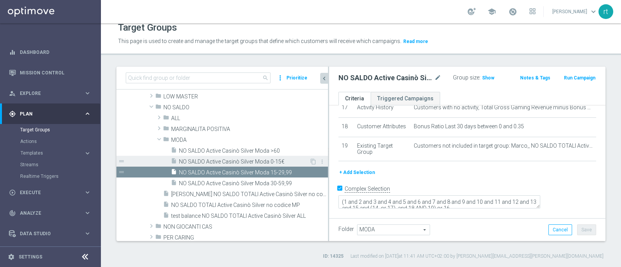
click at [261, 162] on span "NO SALDO Active Casinò Silver Moda 0-15€" at bounding box center [244, 162] width 130 height 7
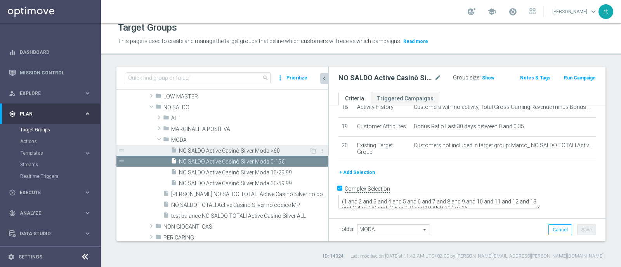
click at [257, 152] on span "NO SALDO Active Casinò Silver Moda >60" at bounding box center [244, 151] width 130 height 7
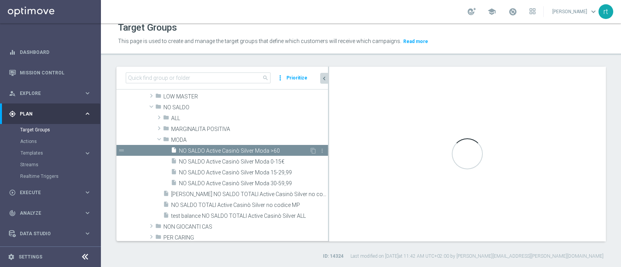
type textarea "(1 and 2 and 3 and 4 and 5 and 6 and 7 and 8 and 9 and 10 and 11 and 12 and 13 …"
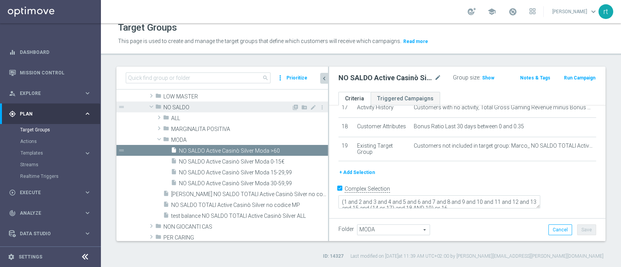
click at [184, 109] on span "NO SALDO" at bounding box center [227, 107] width 128 height 7
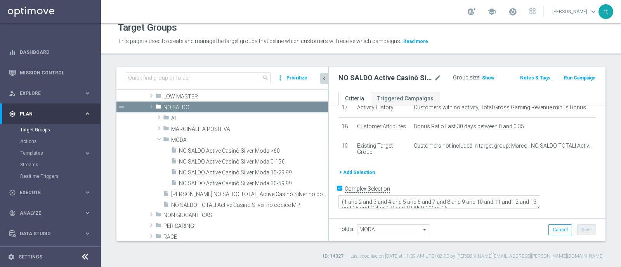
scroll to position [85, 0]
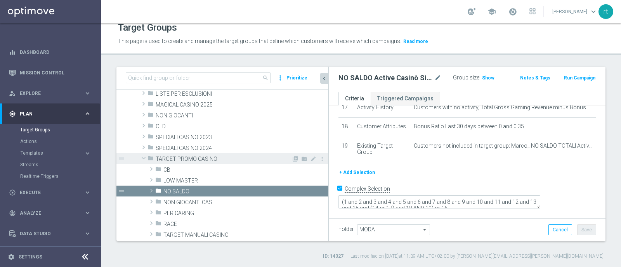
click at [165, 160] on span "TARGET PROMO CASINO" at bounding box center [224, 159] width 136 height 7
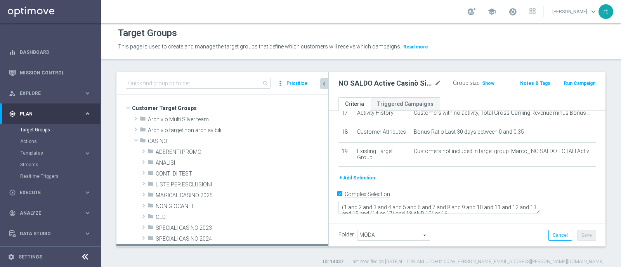
scroll to position [2, 0]
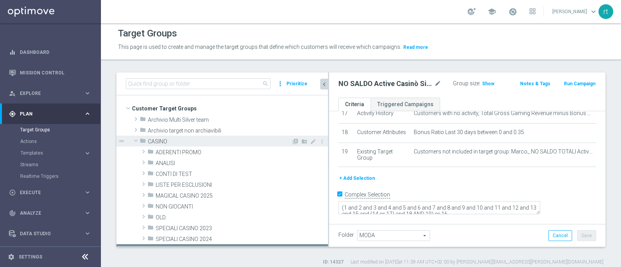
click at [170, 138] on span "CASINO" at bounding box center [220, 141] width 144 height 7
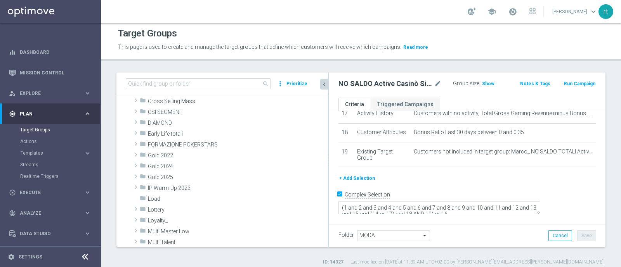
scroll to position [154, 0]
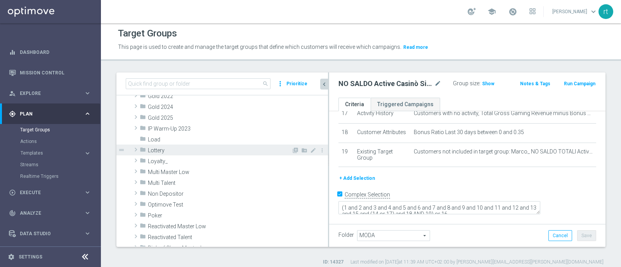
click at [167, 150] on span "Lottery" at bounding box center [220, 150] width 144 height 7
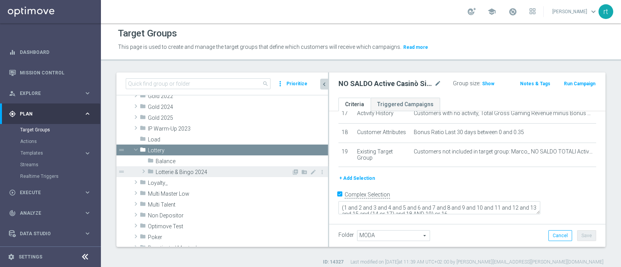
click at [178, 172] on span "Lotterie & Bingo 2024" at bounding box center [224, 172] width 136 height 7
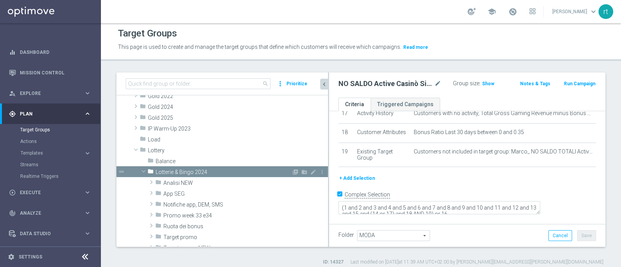
scroll to position [202, 0]
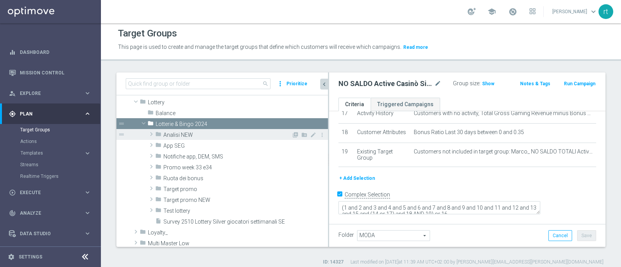
click at [193, 137] on span "Analisi NEW" at bounding box center [227, 135] width 128 height 7
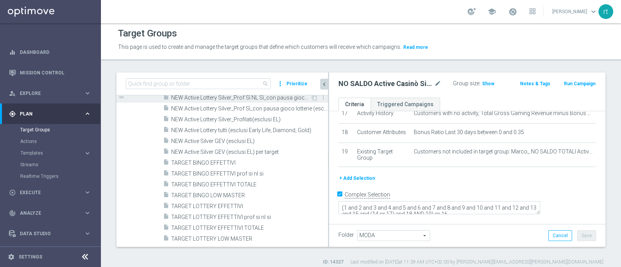
scroll to position [316, 0]
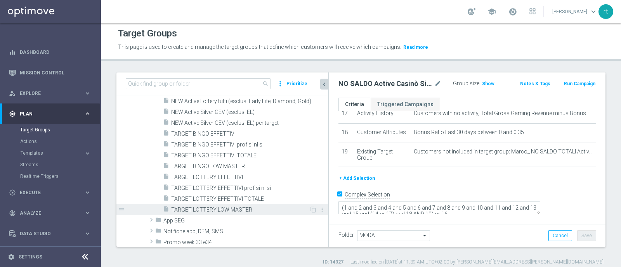
click at [203, 210] on span "TARGET LOTTERY LOW MASTER" at bounding box center [240, 210] width 138 height 7
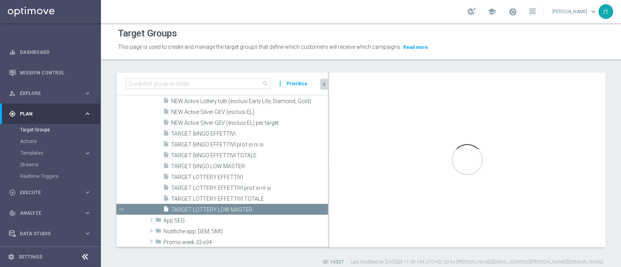
type input "Analisi NEW"
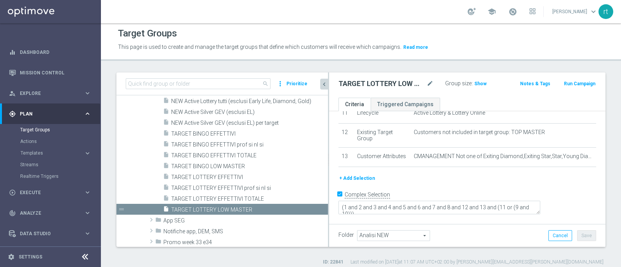
scroll to position [263, 0]
click at [479, 83] on span "Show" at bounding box center [480, 83] width 12 height 5
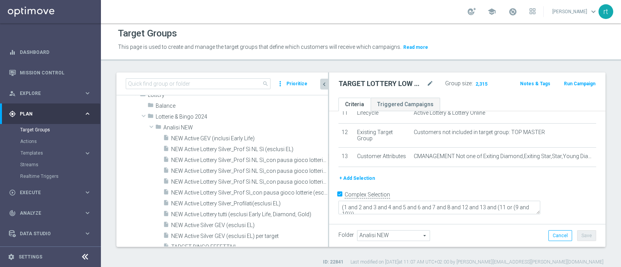
scroll to position [206, 0]
click at [201, 128] on span "Analisi NEW" at bounding box center [227, 128] width 128 height 7
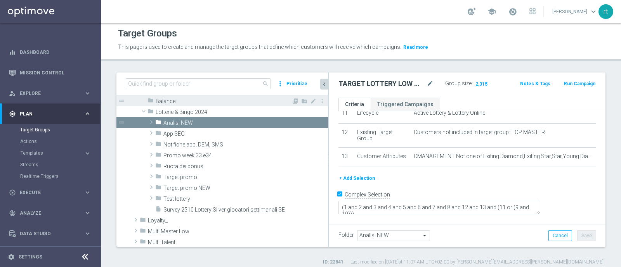
scroll to position [214, 0]
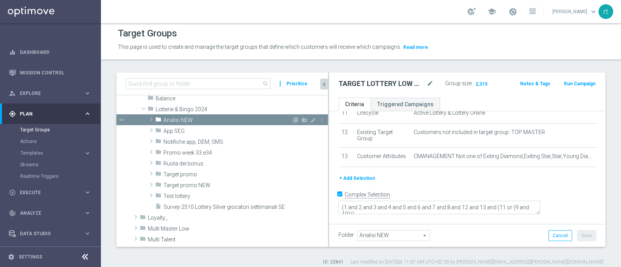
click at [206, 119] on span "Analisi NEW" at bounding box center [227, 120] width 128 height 7
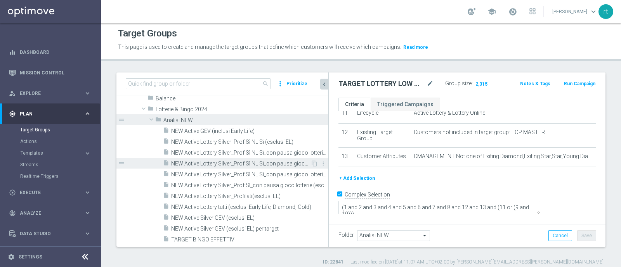
click at [264, 162] on span "NEW Active Lottery Silver_Prof Sì NL Sì_con pausa gioco lotterie (esclusi EL)_m…" at bounding box center [240, 164] width 139 height 7
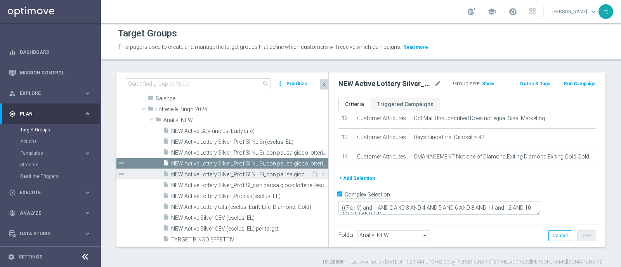
scroll to position [287, 0]
click at [254, 172] on span "NEW Active Lottery Silver_Prof Sì NL Sì_con pausa gioco lotterie (esclusi EL)_m…" at bounding box center [240, 174] width 139 height 7
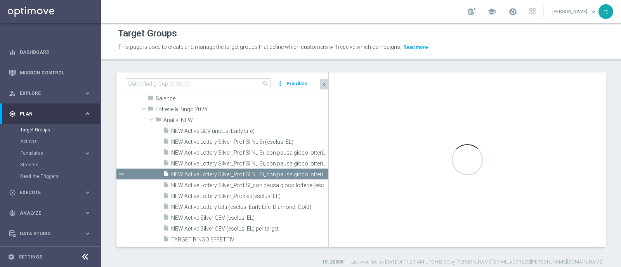
type textarea "(7 or 9) and 1 AND 2 AND 3 AND 4 AND 5 AND 6 AND 8 AND 11 and 12 AND 10 AND 13 …"
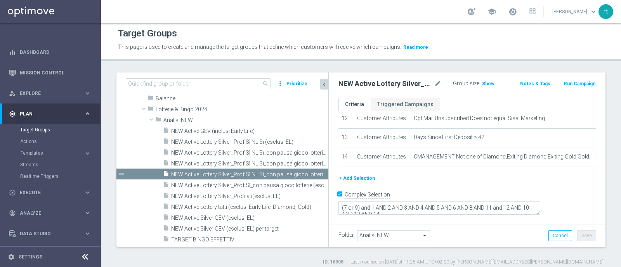
click at [261, 65] on div "Target Groups This page is used to create and manage the target groups that def…" at bounding box center [361, 145] width 520 height 244
click at [192, 122] on span "Analisi NEW" at bounding box center [227, 120] width 128 height 7
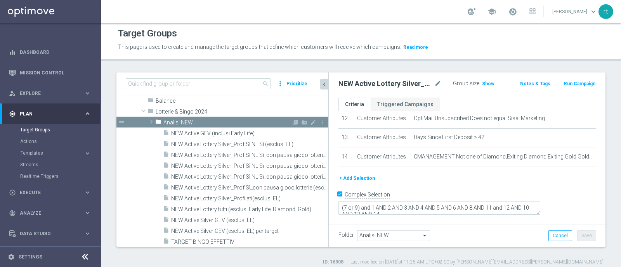
scroll to position [136, 0]
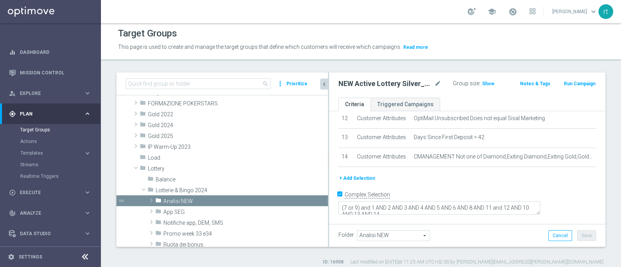
click at [205, 18] on div "school [PERSON_NAME] keyboard_arrow_down rt" at bounding box center [361, 11] width 520 height 23
click at [530, 14] on div "school" at bounding box center [501, 11] width 68 height 13
click at [517, 14] on link at bounding box center [512, 12] width 10 height 12
click at [422, 22] on div "school Last available data: [DATE] Batch process in progress check_circle Data …" at bounding box center [361, 11] width 520 height 23
click at [209, 35] on div "Target Groups" at bounding box center [361, 33] width 486 height 15
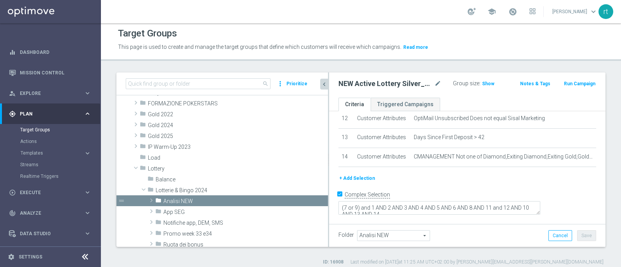
click at [235, 12] on div "school [PERSON_NAME] keyboard_arrow_down rt" at bounding box center [361, 11] width 520 height 23
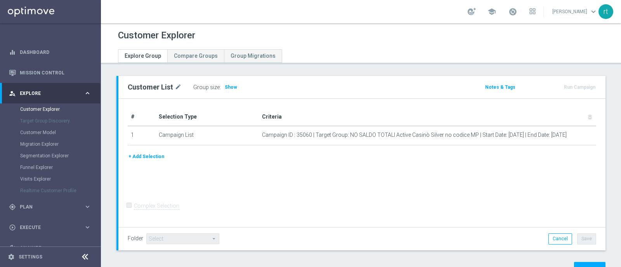
scroll to position [29, 0]
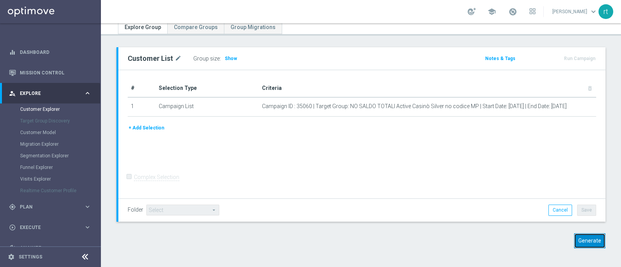
click at [578, 243] on button "Generate" at bounding box center [589, 240] width 31 height 15
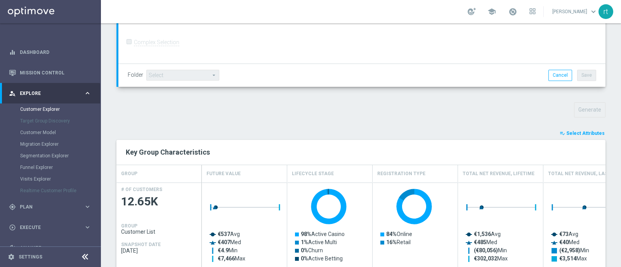
scroll to position [202, 0]
click at [559, 132] on icon "playlist_add_check" at bounding box center [561, 132] width 5 height 5
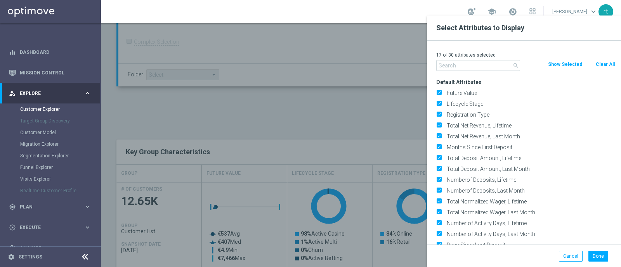
click at [609, 60] on button "Clear All" at bounding box center [605, 64] width 21 height 9
checkbox input "false"
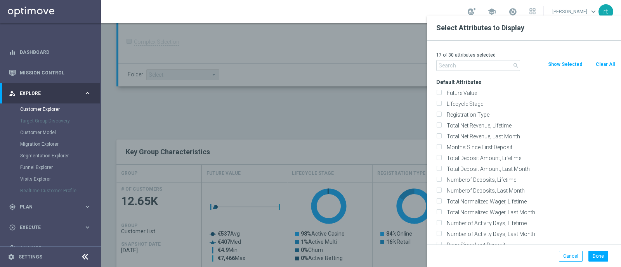
checkbox input "false"
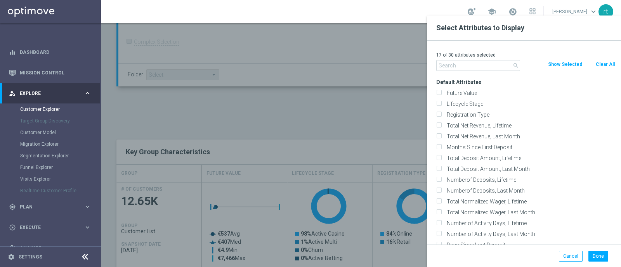
checkbox input "false"
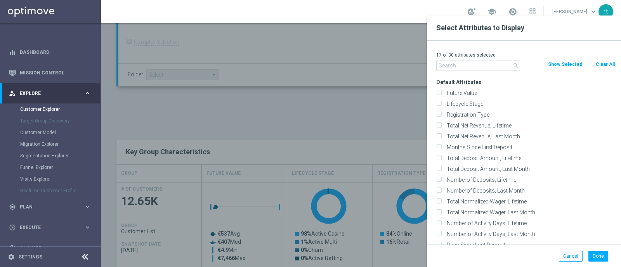
checkbox input "false"
click at [472, 102] on label "Lifecycle Stage" at bounding box center [529, 103] width 171 height 7
click at [441, 102] on input "Lifecycle Stage" at bounding box center [438, 104] width 5 height 5
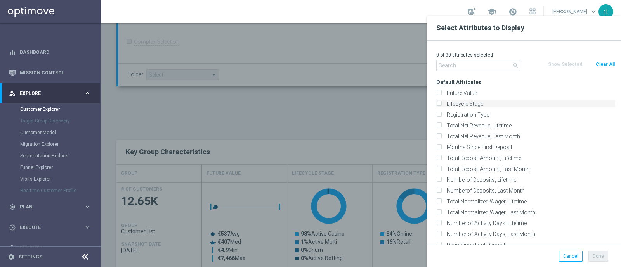
checkbox input "true"
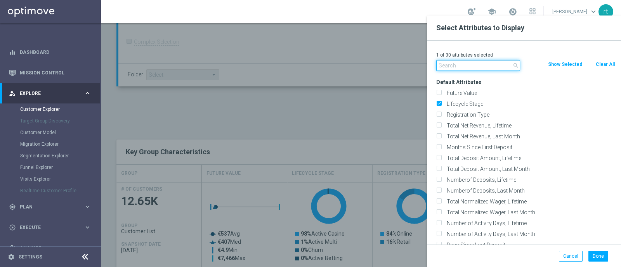
click at [461, 64] on input "text" at bounding box center [478, 65] width 84 height 11
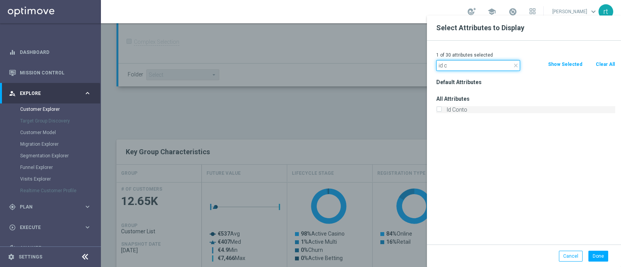
type input "id c"
click at [454, 107] on label "Id Conto" at bounding box center [529, 109] width 171 height 7
click at [441, 108] on input "Id Conto" at bounding box center [438, 110] width 5 height 5
checkbox input "true"
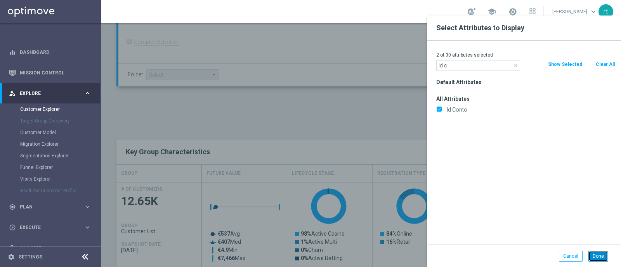
click at [597, 254] on button "Done" at bounding box center [598, 256] width 20 height 11
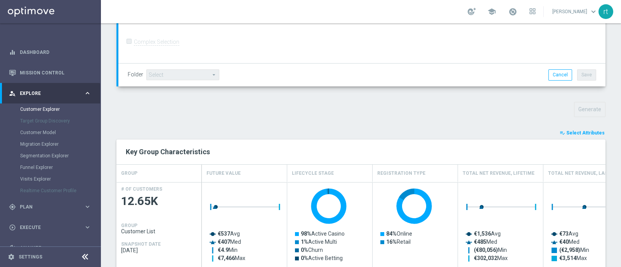
type input "Search"
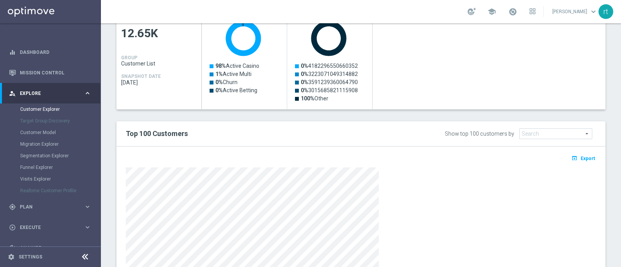
scroll to position [419, 0]
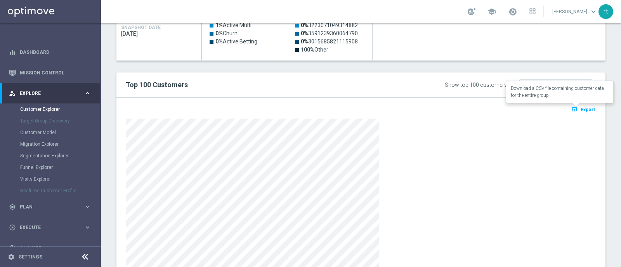
click at [580, 109] on span "Export" at bounding box center [587, 109] width 14 height 5
